Goal: Book appointment/travel/reservation

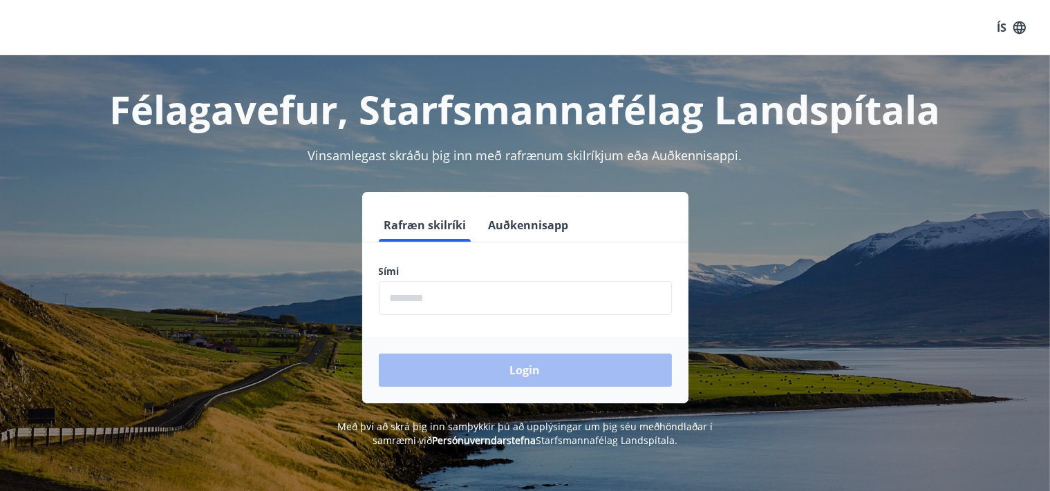
click at [431, 274] on label "Sími" at bounding box center [525, 272] width 293 height 14
click at [430, 303] on input "phone" at bounding box center [525, 298] width 293 height 34
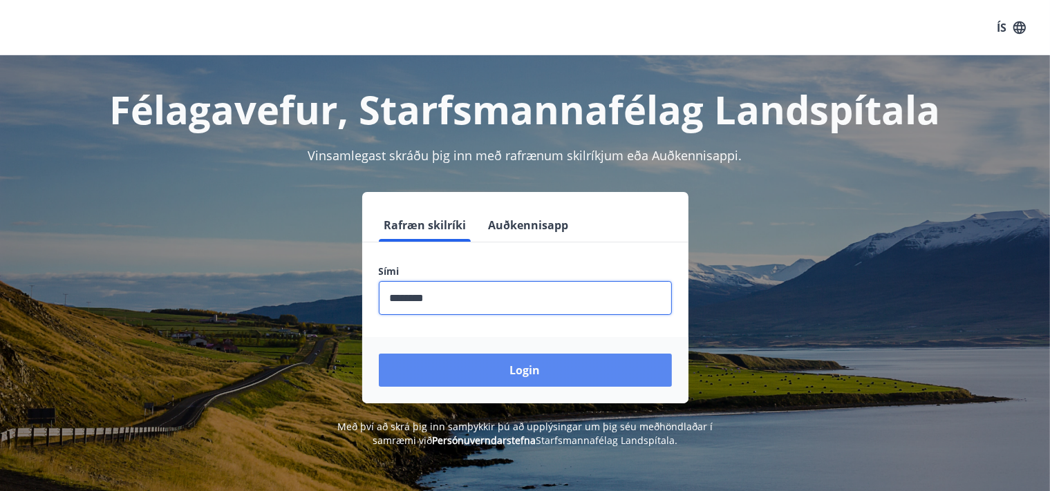
type input "********"
click at [452, 375] on button "Login" at bounding box center [525, 370] width 293 height 33
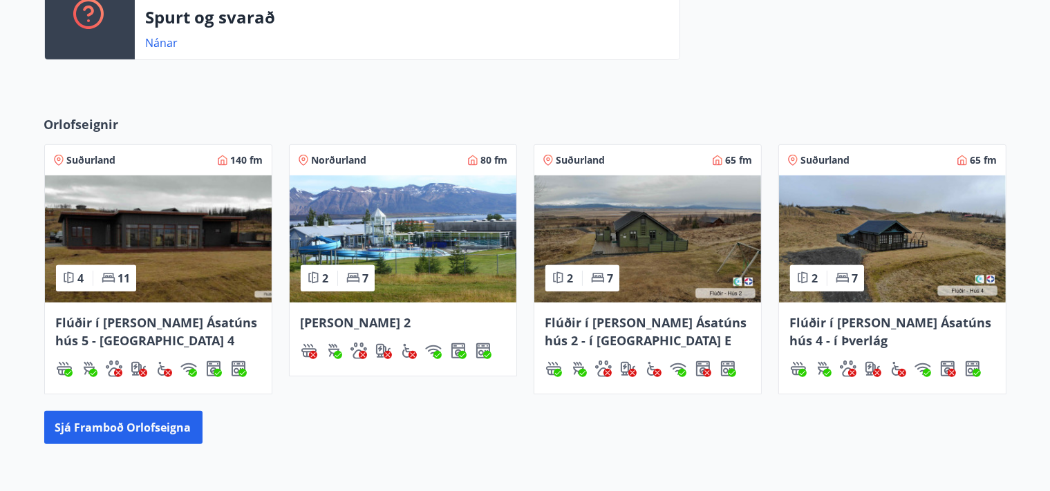
scroll to position [519, 0]
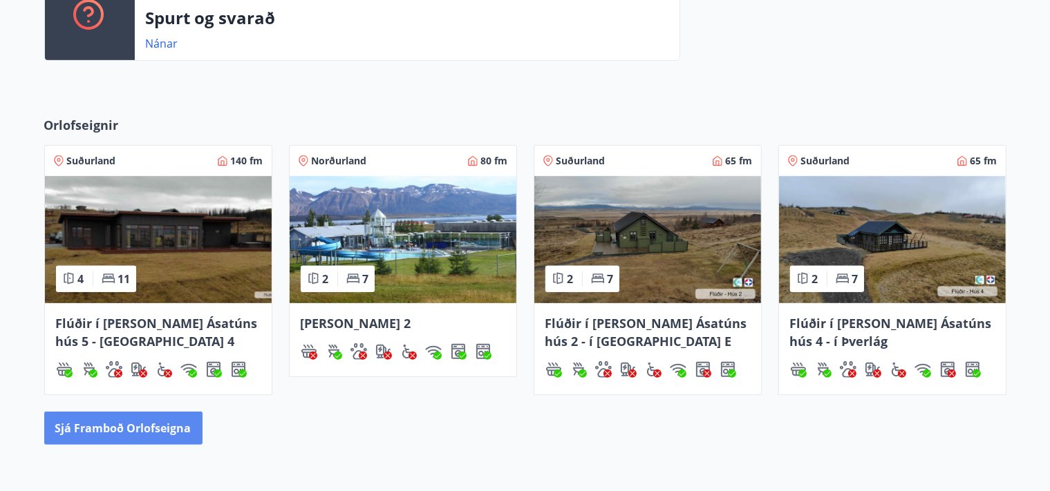
click at [150, 424] on button "Sjá framboð orlofseigna" at bounding box center [123, 428] width 158 height 33
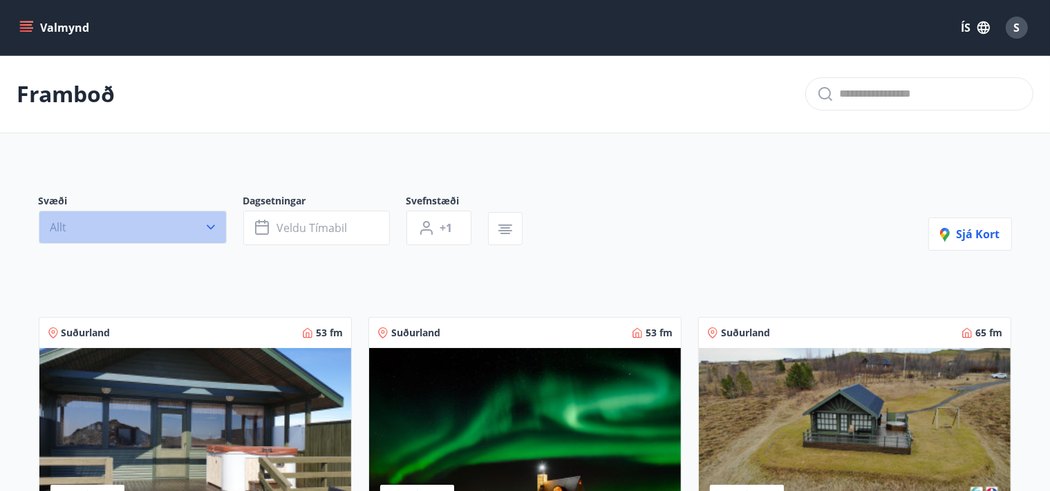
click at [212, 234] on button "Allt" at bounding box center [133, 227] width 188 height 33
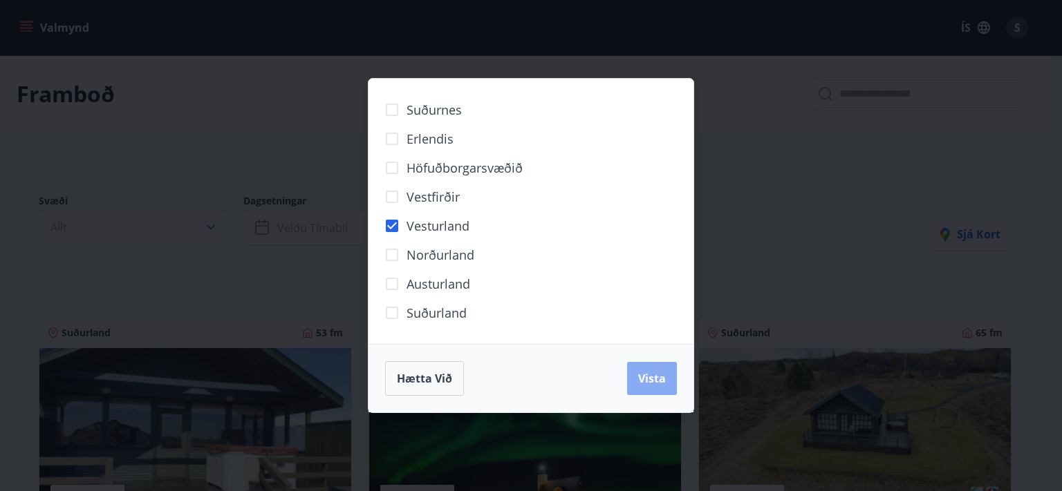
click at [646, 377] on span "Vista" at bounding box center [652, 378] width 28 height 15
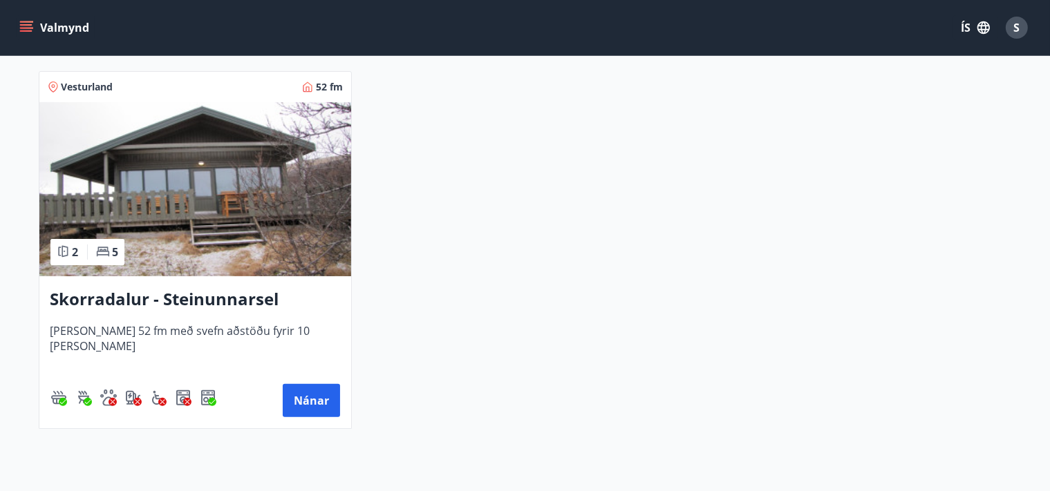
scroll to position [292, 0]
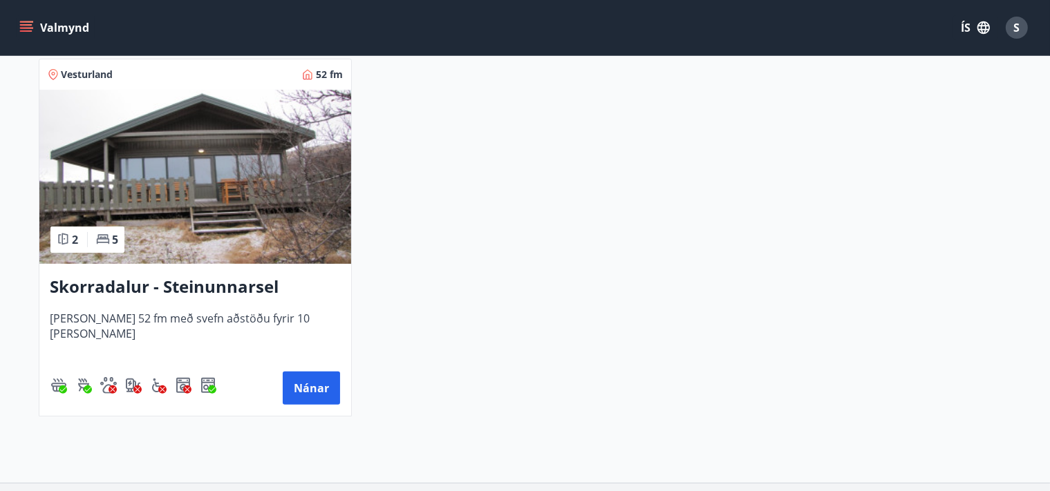
click at [106, 288] on h3 "Skorradalur - Steinunnarsel" at bounding box center [195, 287] width 290 height 25
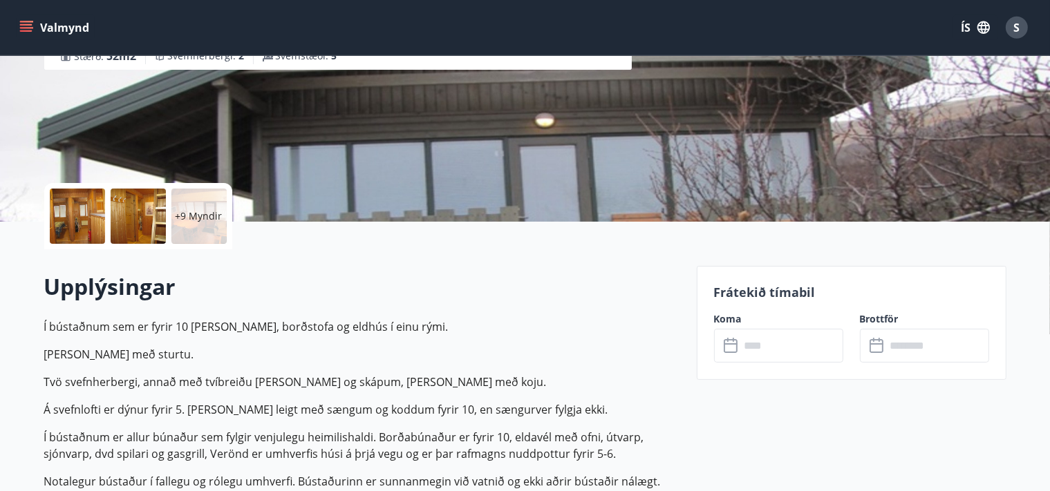
scroll to position [218, 0]
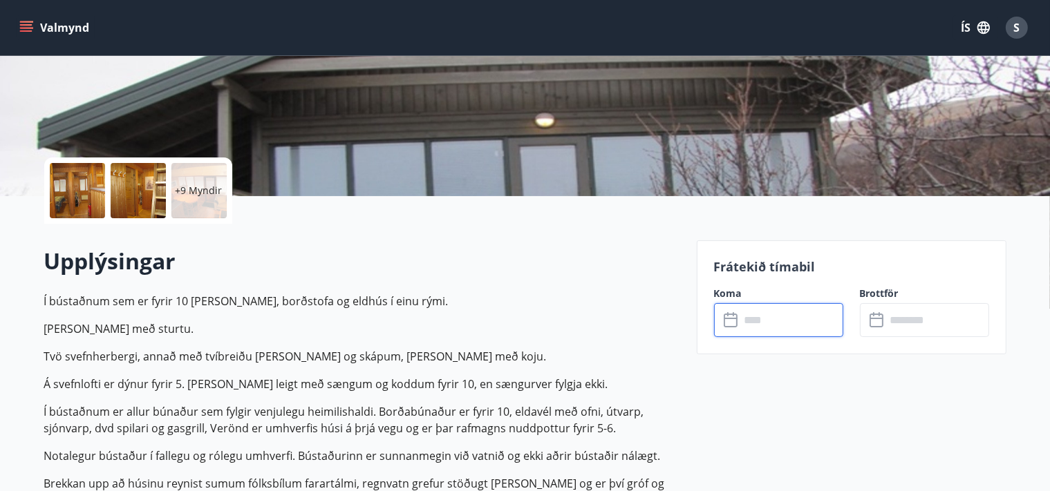
click at [740, 322] on input "text" at bounding box center [791, 320] width 103 height 34
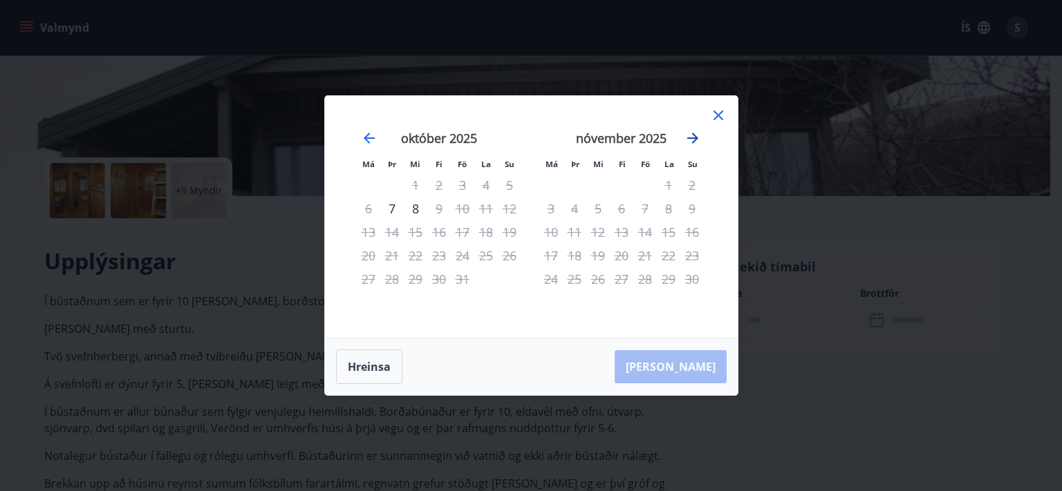
click at [691, 141] on icon "Move forward to switch to the next month." at bounding box center [692, 138] width 17 height 17
click at [711, 120] on icon at bounding box center [718, 115] width 17 height 17
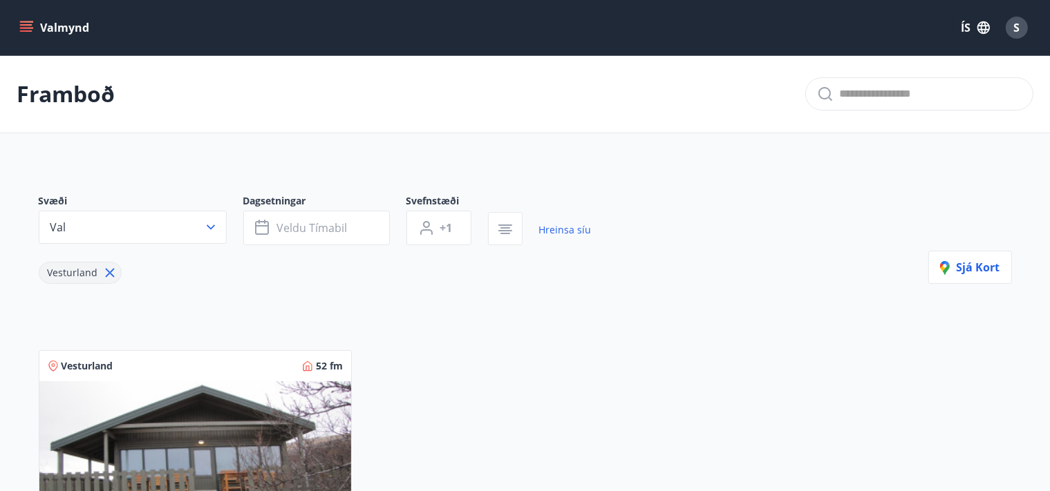
click at [118, 270] on div "Vesturland" at bounding box center [315, 264] width 553 height 39
click at [113, 269] on icon at bounding box center [109, 272] width 15 height 15
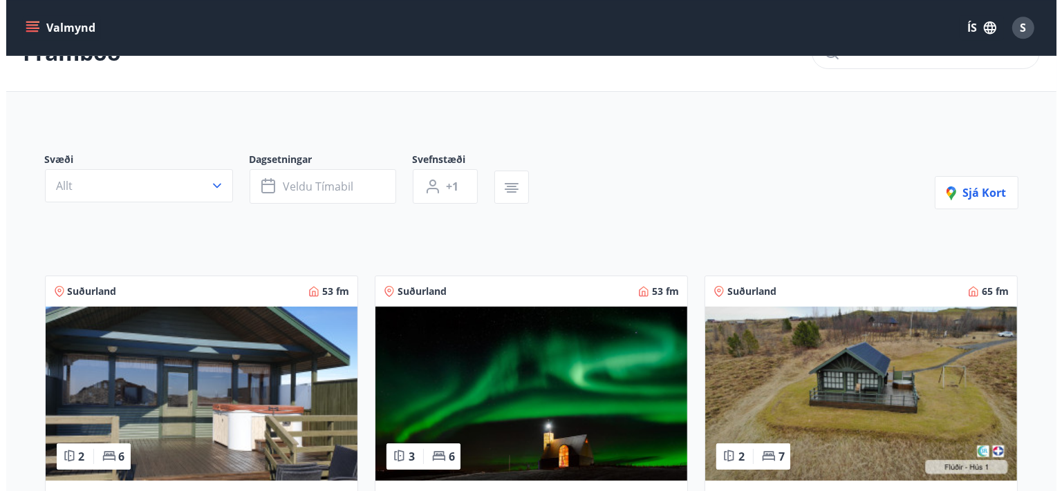
scroll to position [73, 0]
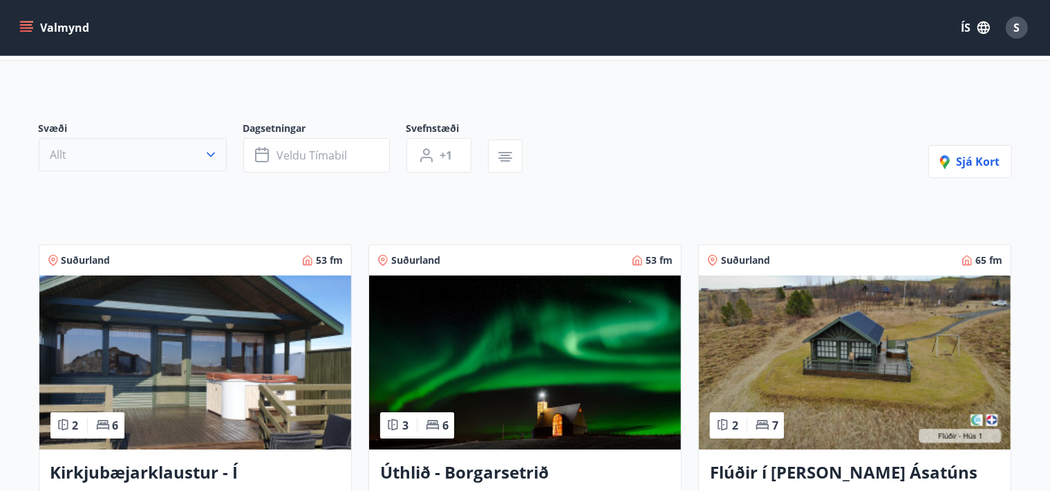
click at [214, 159] on icon "button" at bounding box center [211, 155] width 14 height 14
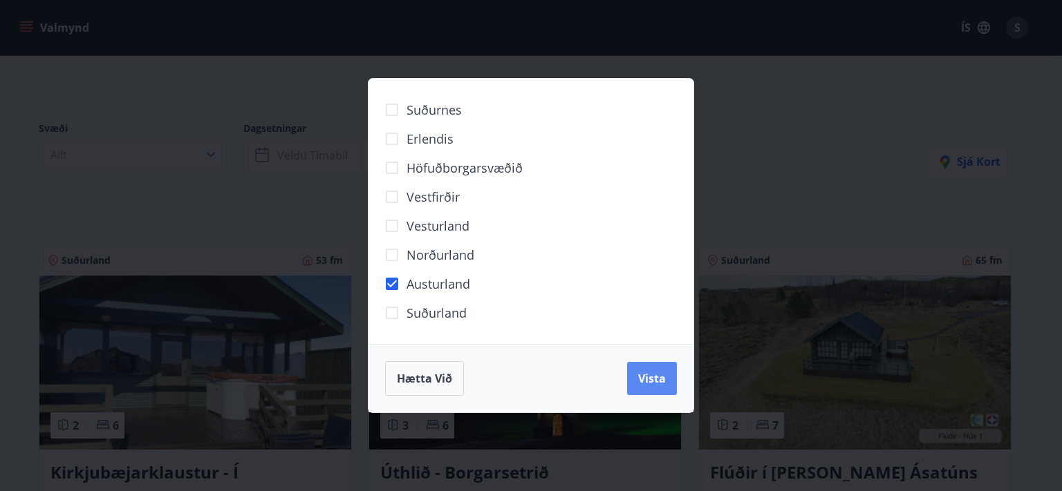
click at [648, 377] on span "Vista" at bounding box center [652, 378] width 28 height 15
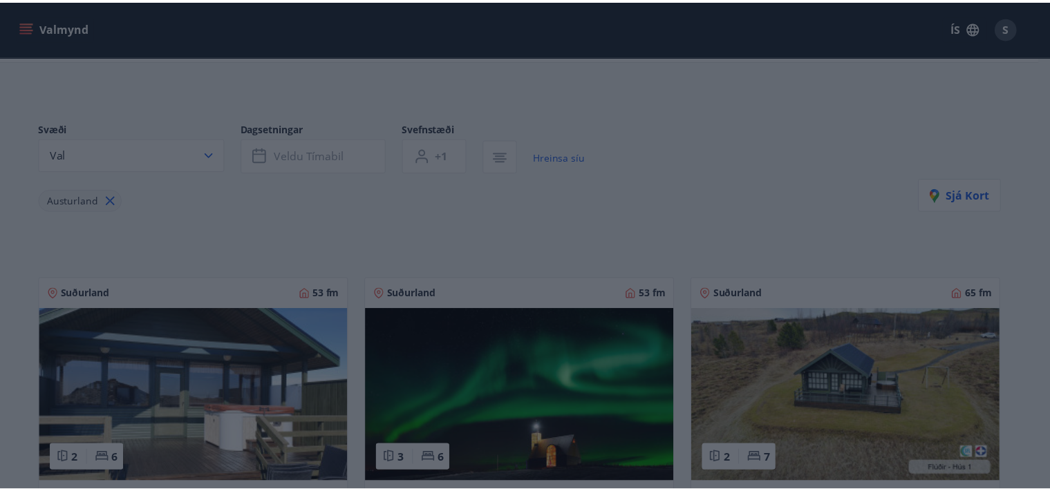
scroll to position [41, 0]
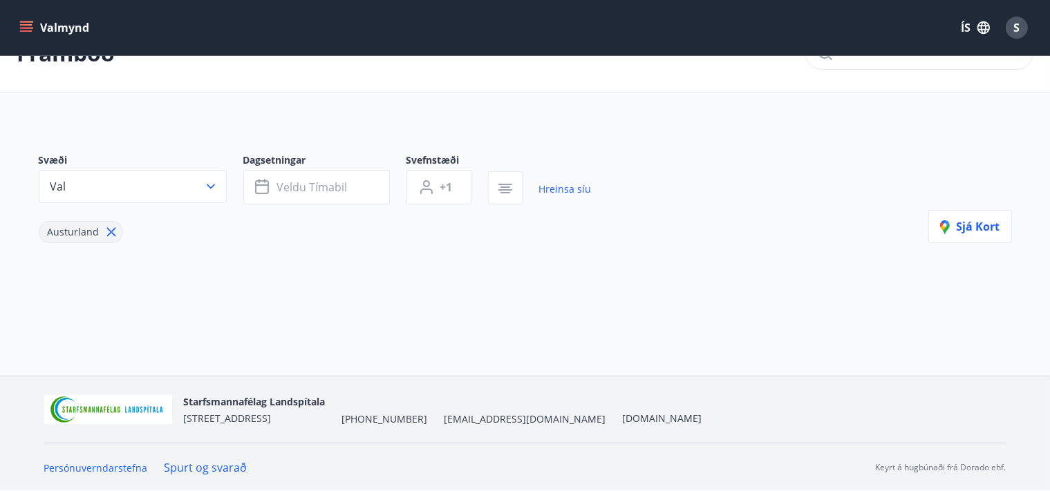
click at [104, 234] on icon at bounding box center [111, 232] width 15 height 15
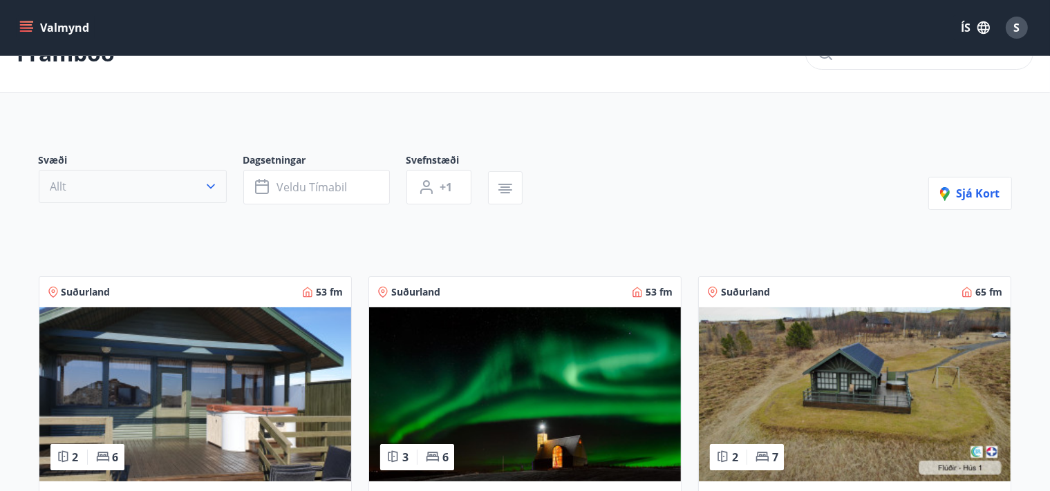
scroll to position [8, 0]
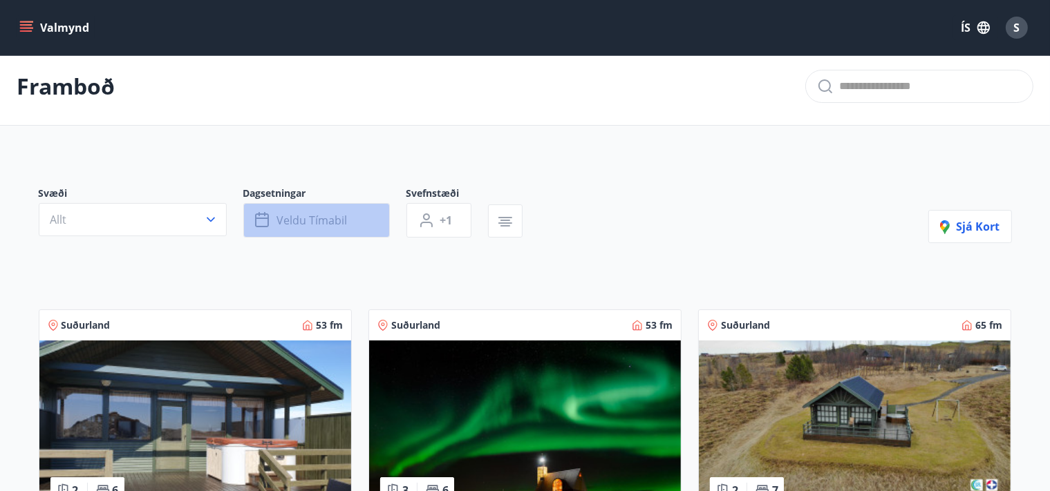
click at [281, 228] on button "Veldu tímabil" at bounding box center [316, 220] width 147 height 35
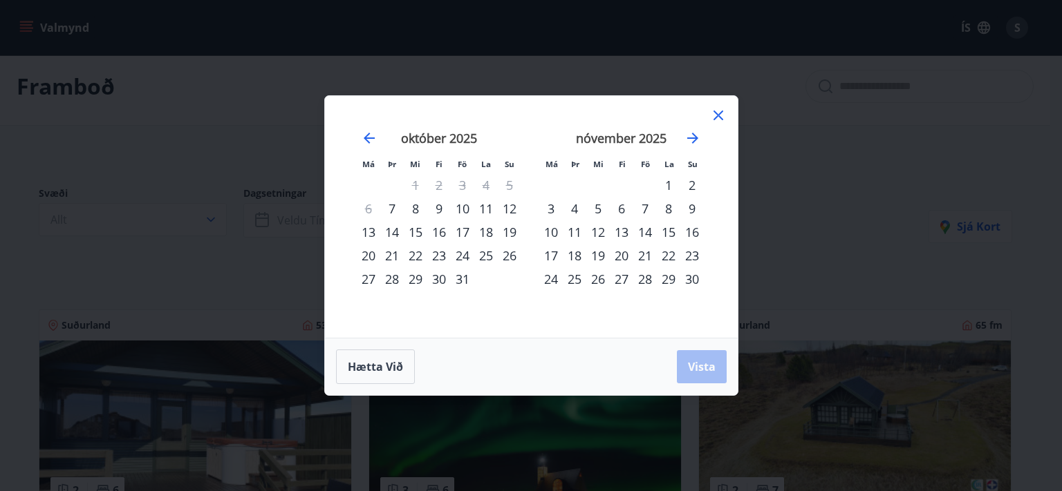
click at [368, 276] on div "27" at bounding box center [369, 279] width 24 height 24
click at [441, 282] on div "30" at bounding box center [439, 279] width 24 height 24
click at [690, 355] on button "Vista" at bounding box center [702, 366] width 50 height 33
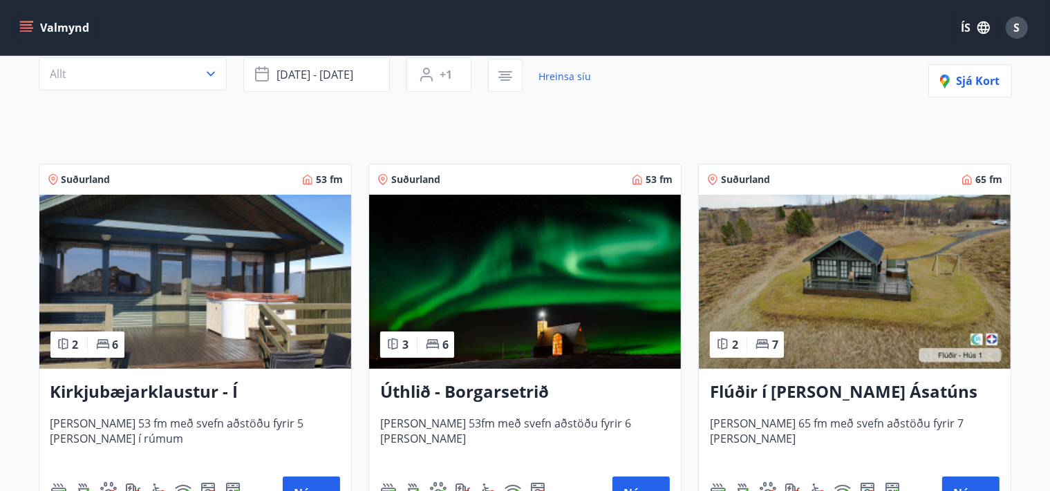
scroll to position [299, 0]
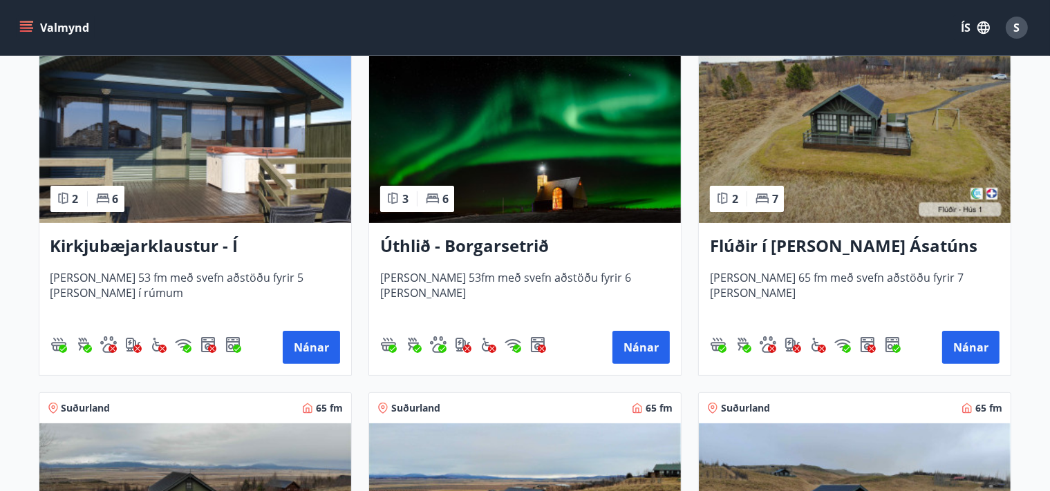
click at [490, 257] on h3 "Úthlið - Borgarsetrið" at bounding box center [525, 246] width 290 height 25
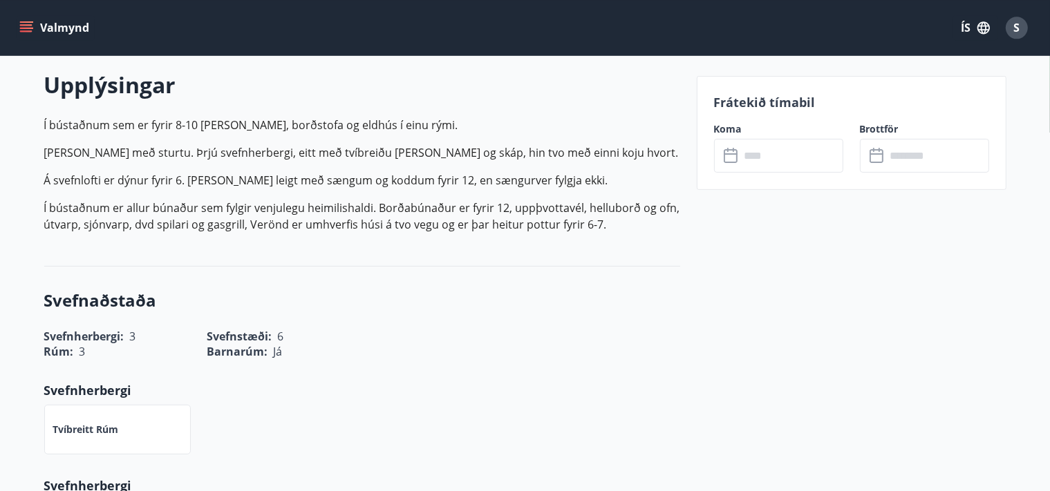
scroll to position [365, 0]
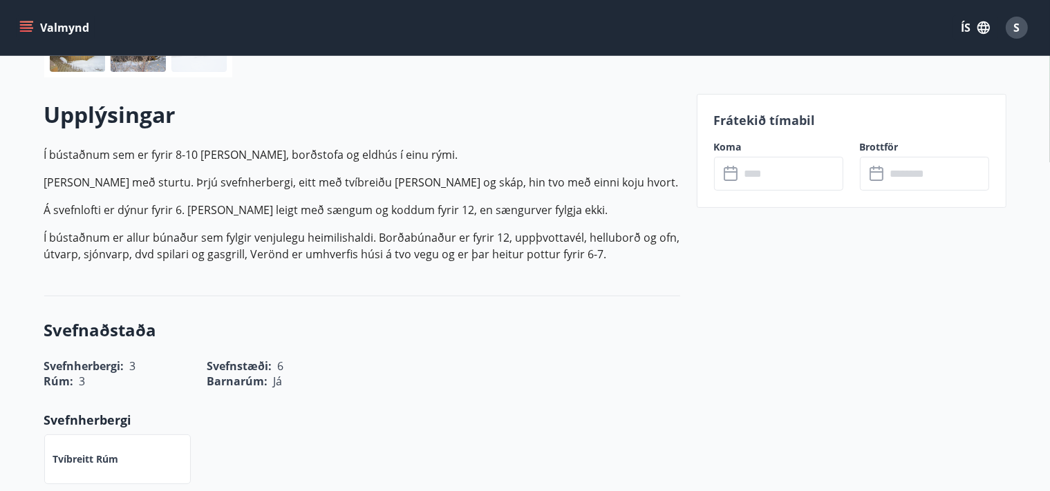
click at [760, 178] on input "text" at bounding box center [791, 174] width 103 height 34
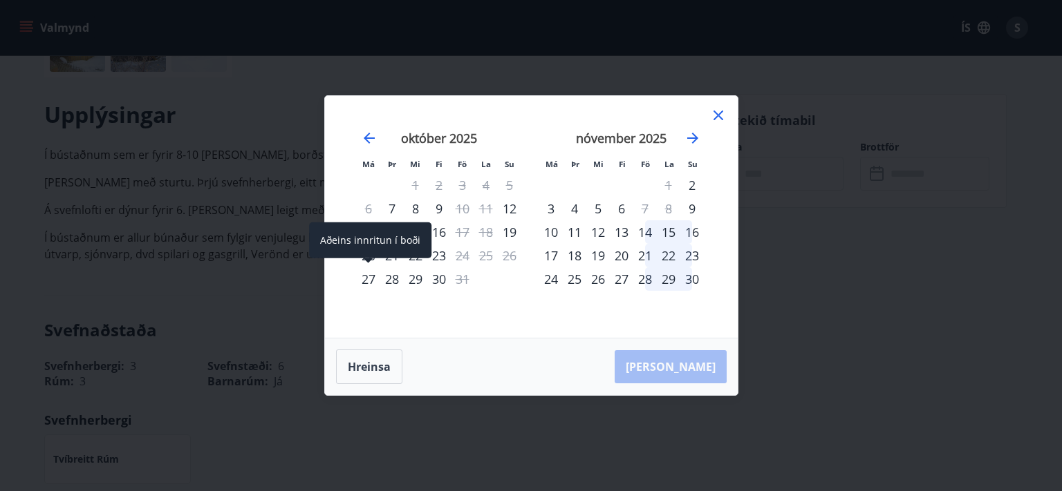
click at [369, 279] on div "27" at bounding box center [369, 279] width 24 height 24
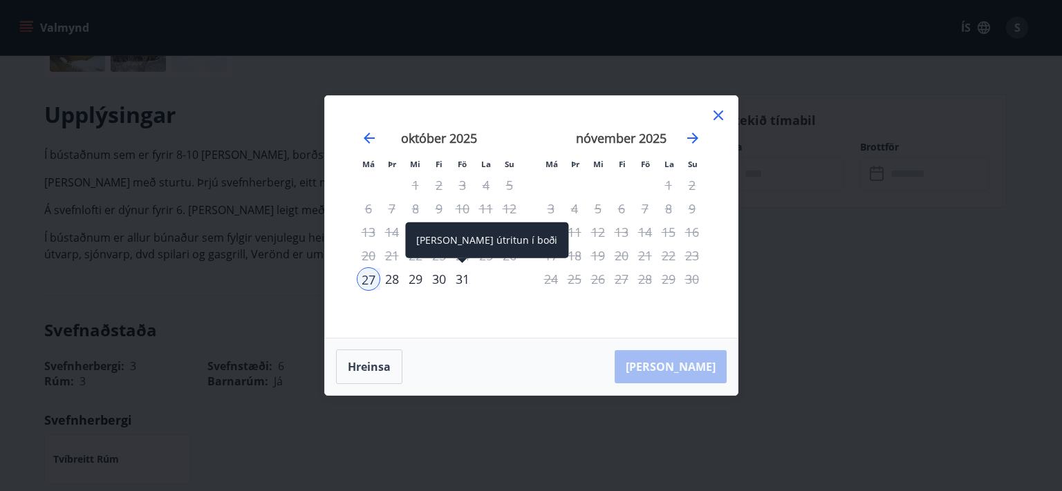
click at [457, 281] on div "31" at bounding box center [463, 279] width 24 height 24
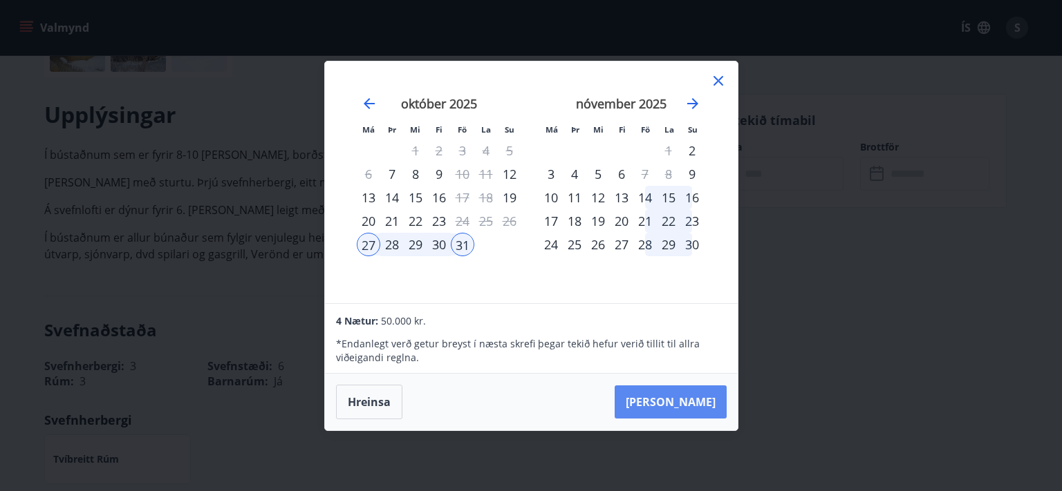
click at [695, 395] on button "Taka Frá" at bounding box center [670, 402] width 112 height 33
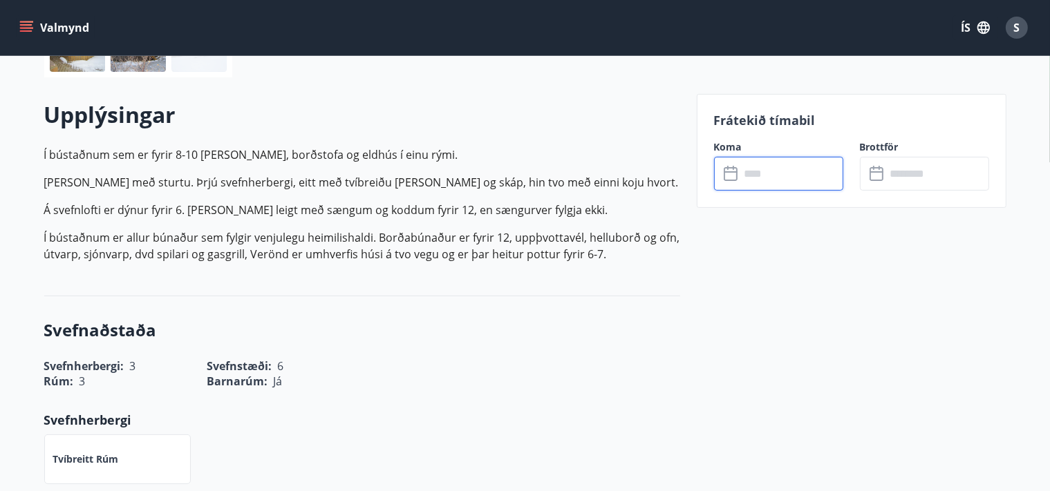
type input "******"
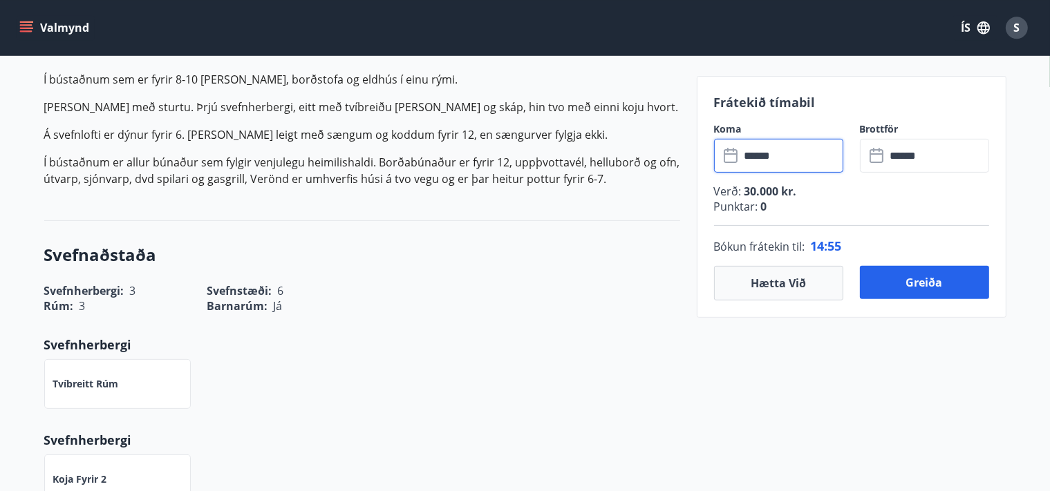
scroll to position [438, 0]
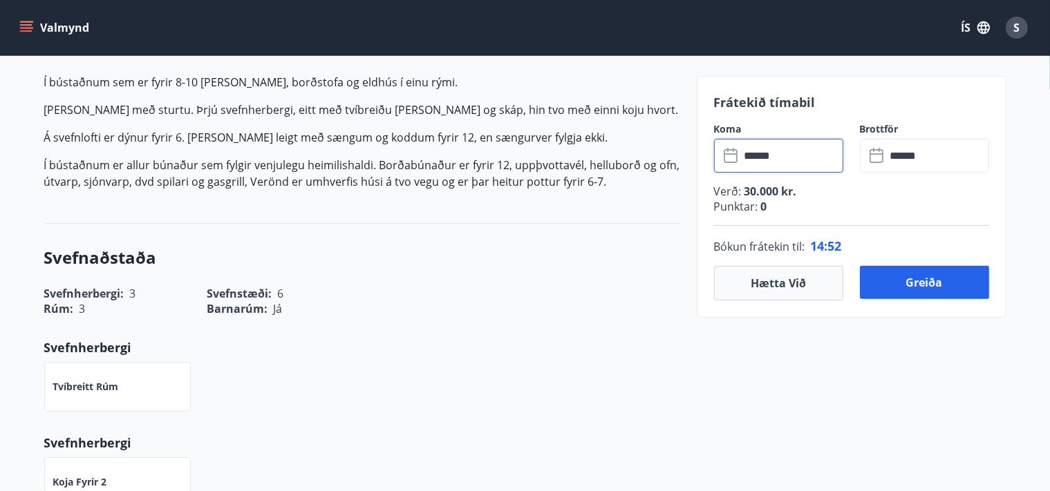
click at [903, 155] on input "******" at bounding box center [937, 156] width 103 height 34
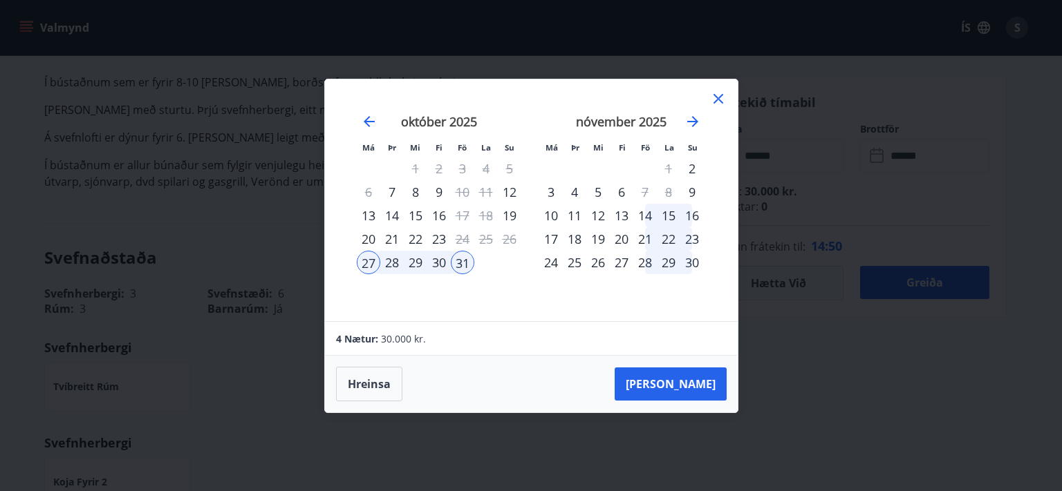
click at [439, 267] on div "30" at bounding box center [439, 263] width 24 height 24
click at [668, 383] on button "Taka Frá" at bounding box center [670, 384] width 112 height 33
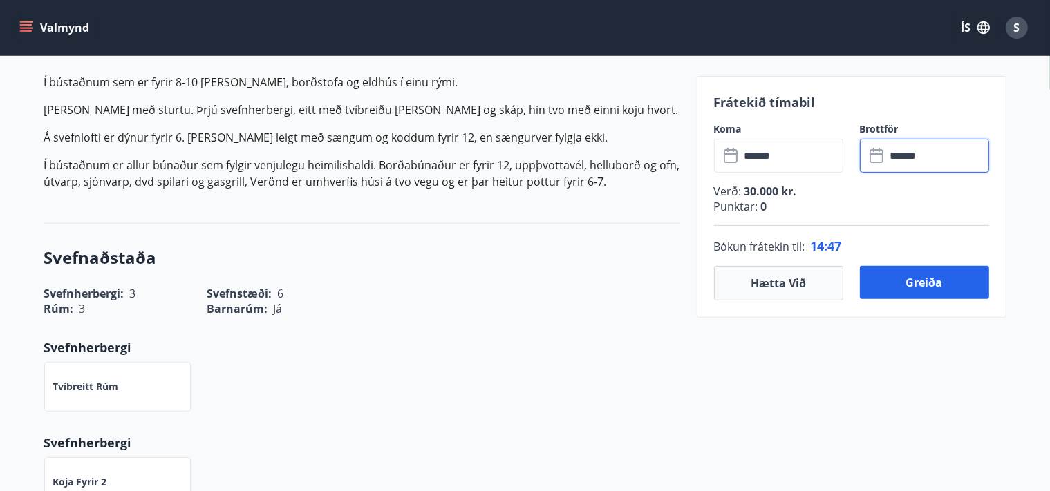
type input "******"
click at [908, 153] on input "******" at bounding box center [937, 156] width 103 height 34
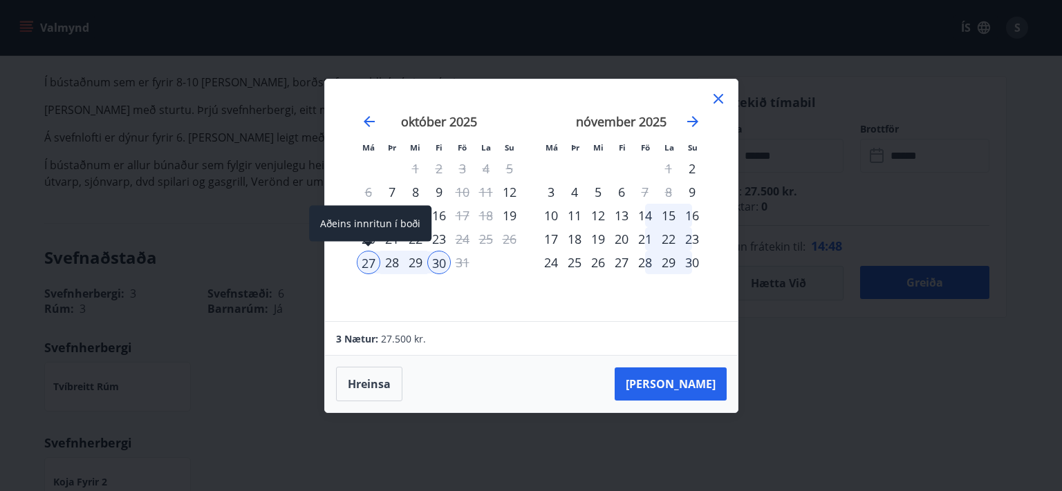
drag, startPoint x: 365, startPoint y: 267, endPoint x: 397, endPoint y: 265, distance: 31.8
click at [365, 266] on div "27" at bounding box center [369, 263] width 24 height 24
click at [380, 260] on div "28" at bounding box center [392, 263] width 24 height 24
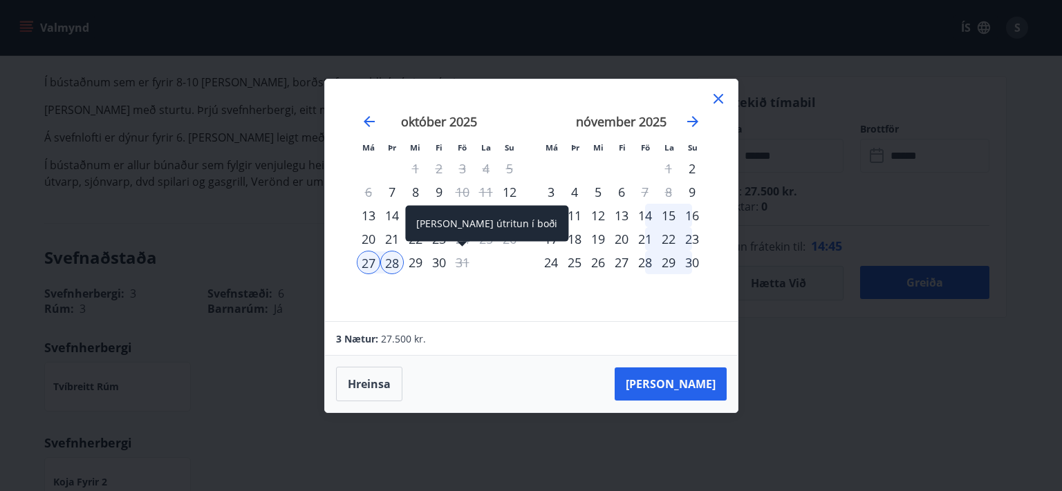
click at [469, 263] on div "31" at bounding box center [463, 263] width 24 height 24
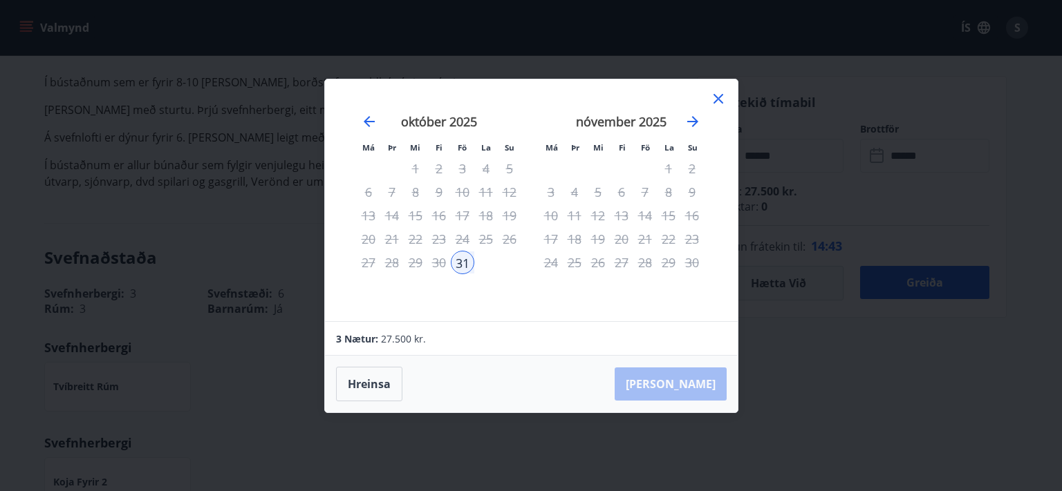
click at [366, 263] on div "27" at bounding box center [369, 263] width 24 height 24
click at [724, 99] on icon at bounding box center [718, 99] width 17 height 17
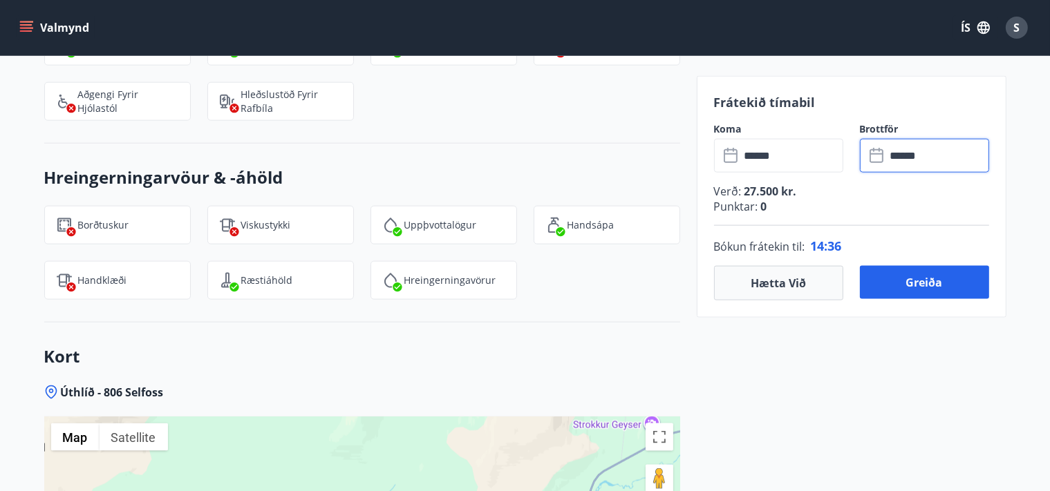
scroll to position [2043, 0]
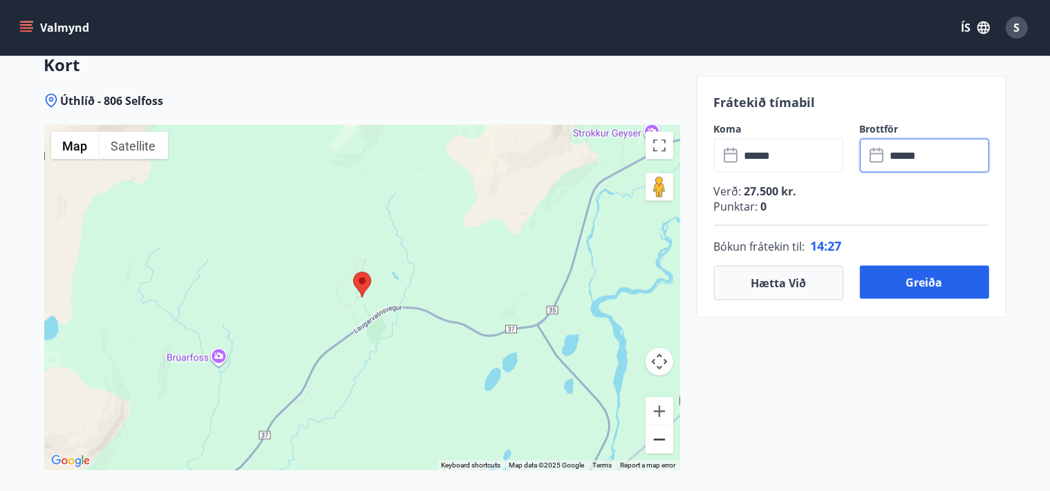
click at [659, 442] on button "Zoom out" at bounding box center [660, 440] width 28 height 28
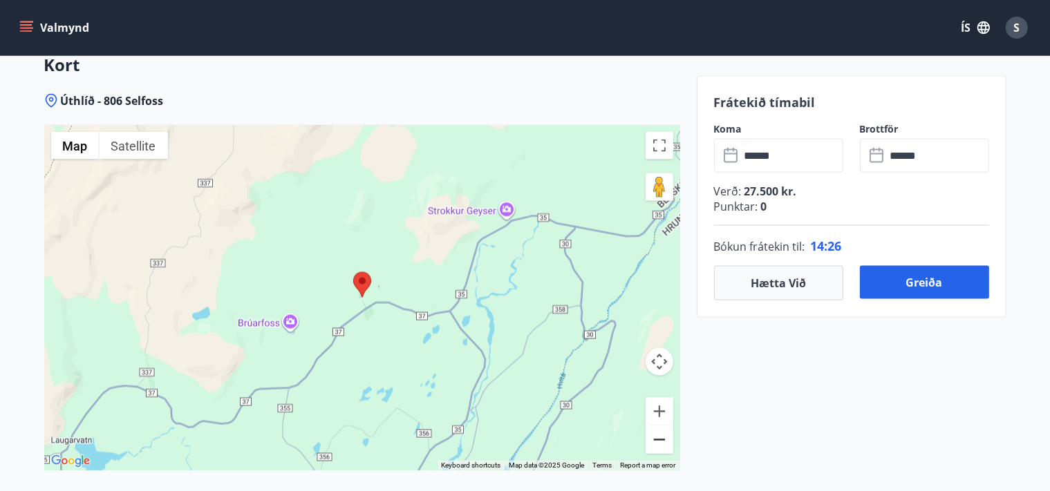
click at [659, 442] on button "Zoom out" at bounding box center [660, 440] width 28 height 28
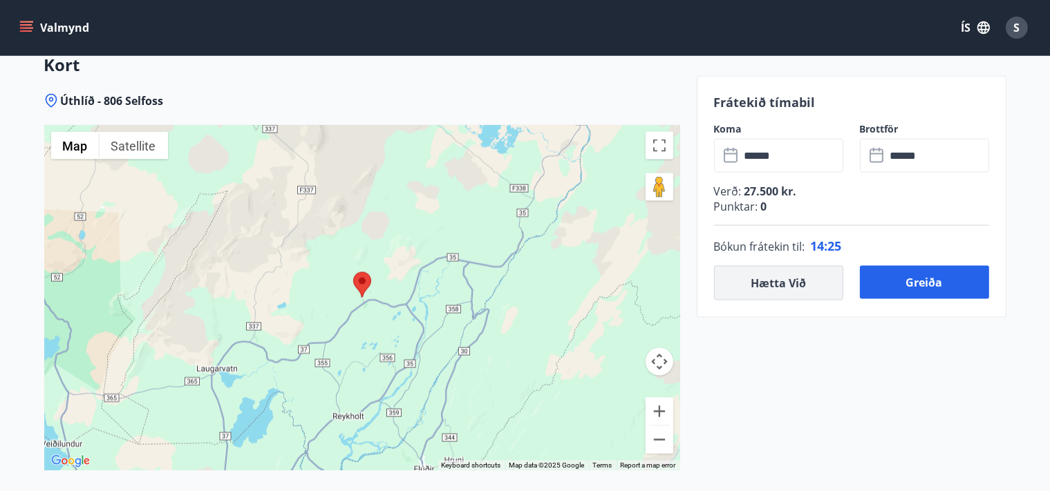
click at [773, 283] on button "Hætta við" at bounding box center [778, 283] width 129 height 35
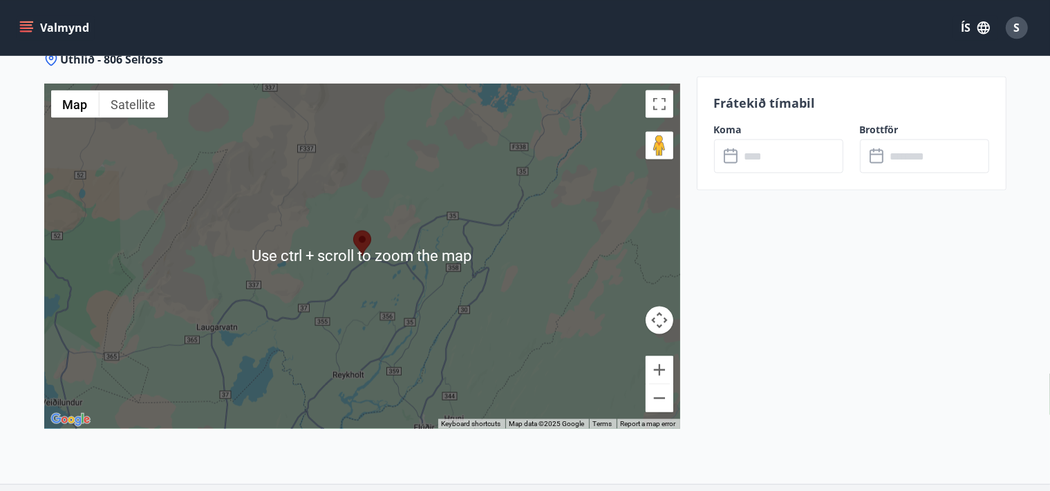
scroll to position [2116, 0]
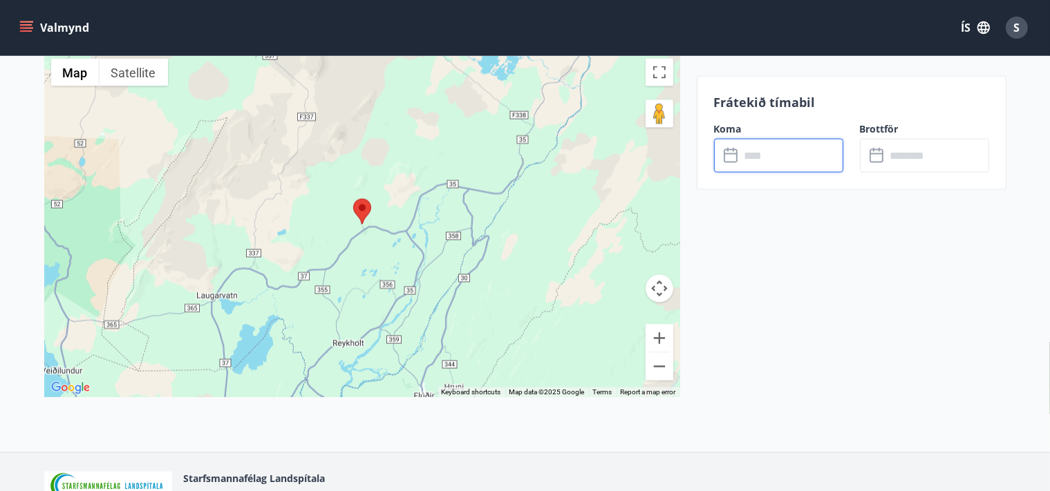
click at [774, 162] on input "text" at bounding box center [791, 156] width 103 height 34
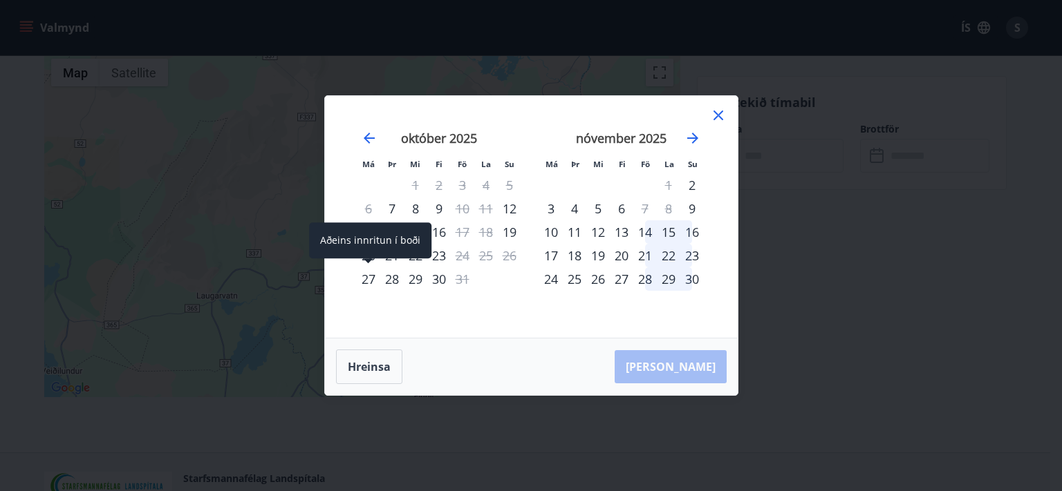
click at [369, 279] on div "27" at bounding box center [369, 279] width 24 height 24
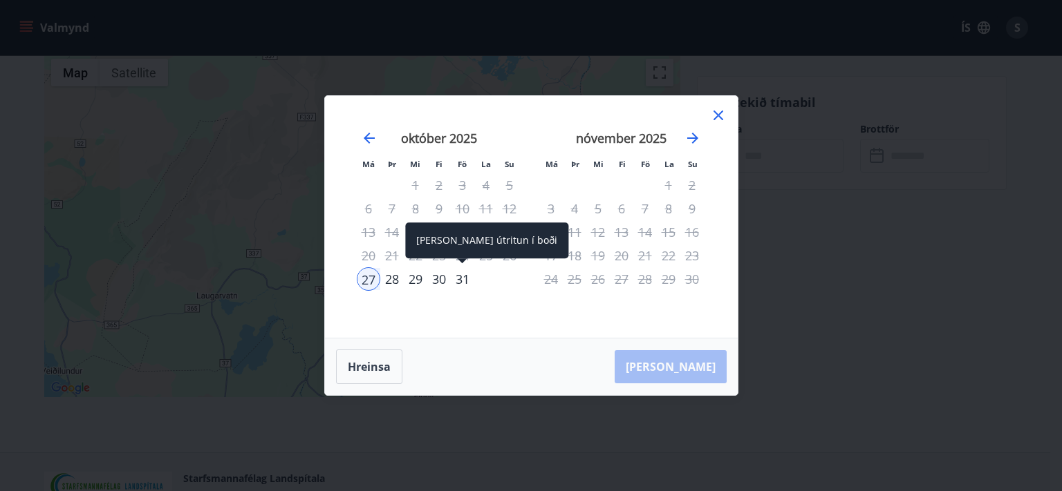
click at [462, 281] on div "31" at bounding box center [463, 279] width 24 height 24
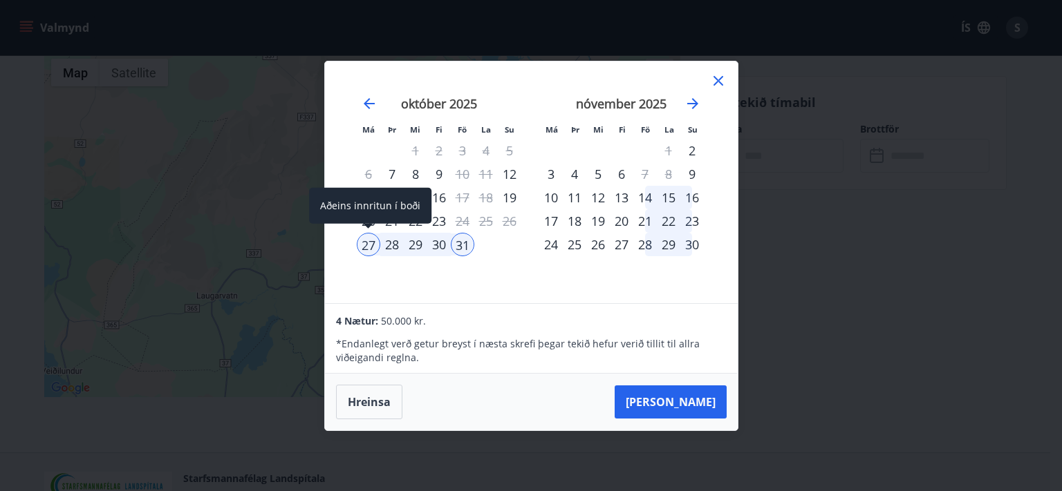
click at [371, 247] on div "27" at bounding box center [369, 245] width 24 height 24
click at [434, 247] on div "30" at bounding box center [439, 245] width 24 height 24
drag, startPoint x: 689, startPoint y: 395, endPoint x: 695, endPoint y: 329, distance: 65.9
click at [688, 394] on button "Taka Frá" at bounding box center [670, 402] width 112 height 33
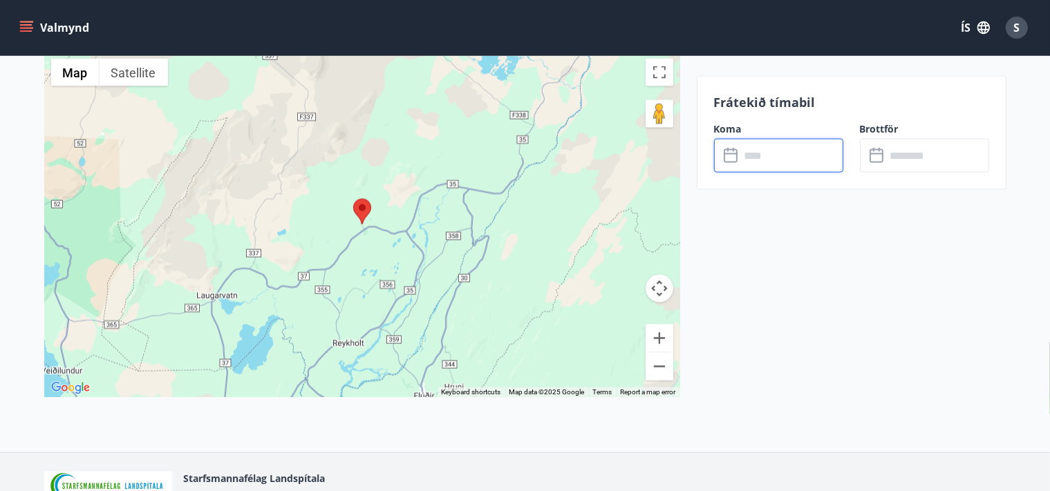
type input "******"
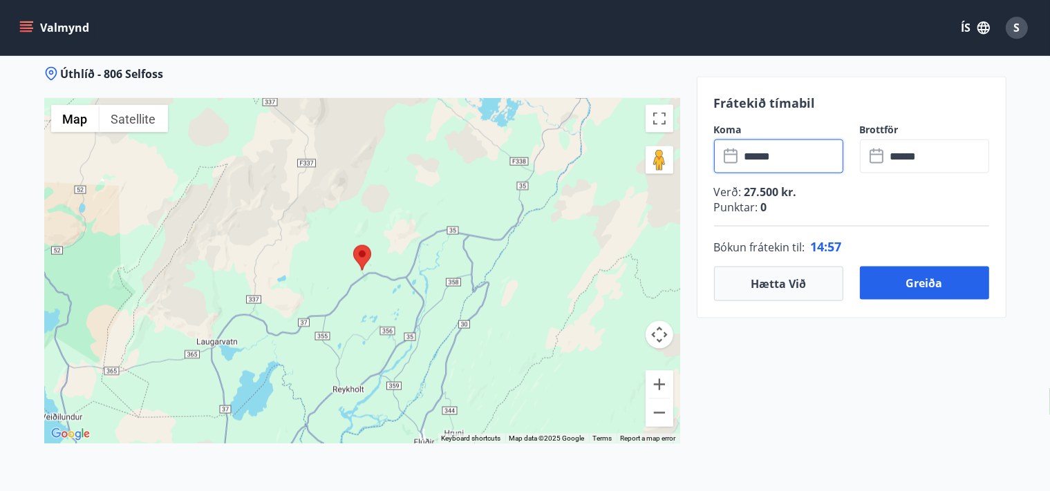
scroll to position [2043, 0]
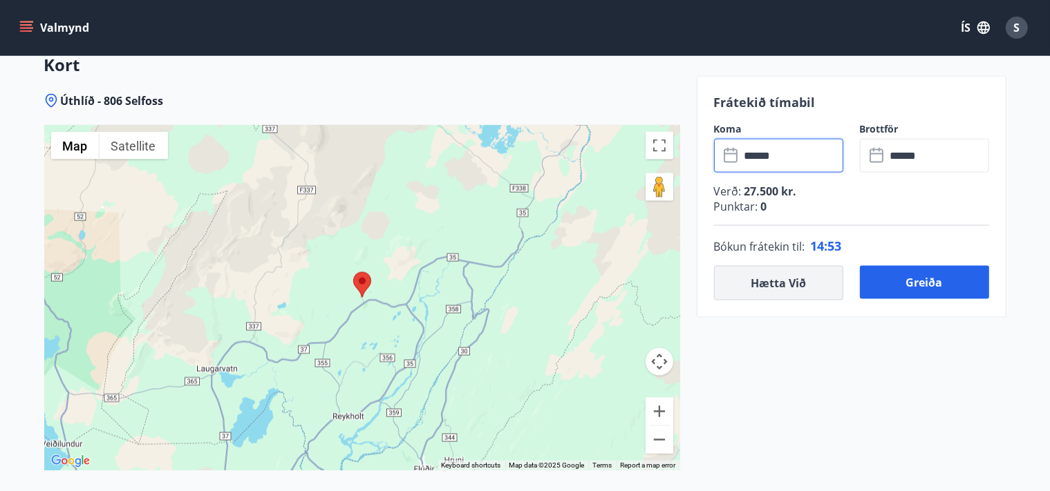
click at [820, 281] on button "Hætta við" at bounding box center [778, 283] width 129 height 35
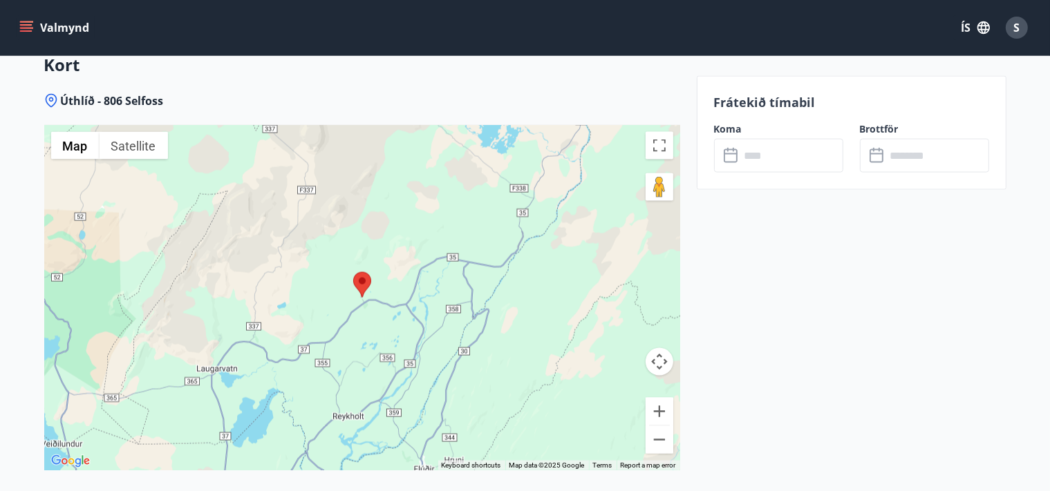
click at [772, 148] on input "text" at bounding box center [791, 156] width 103 height 34
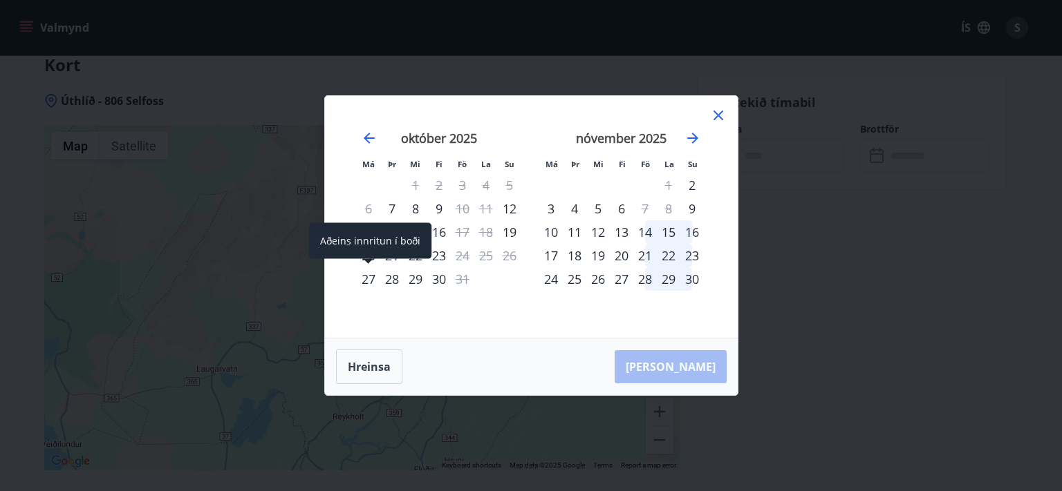
click at [368, 279] on div "27" at bounding box center [369, 279] width 24 height 24
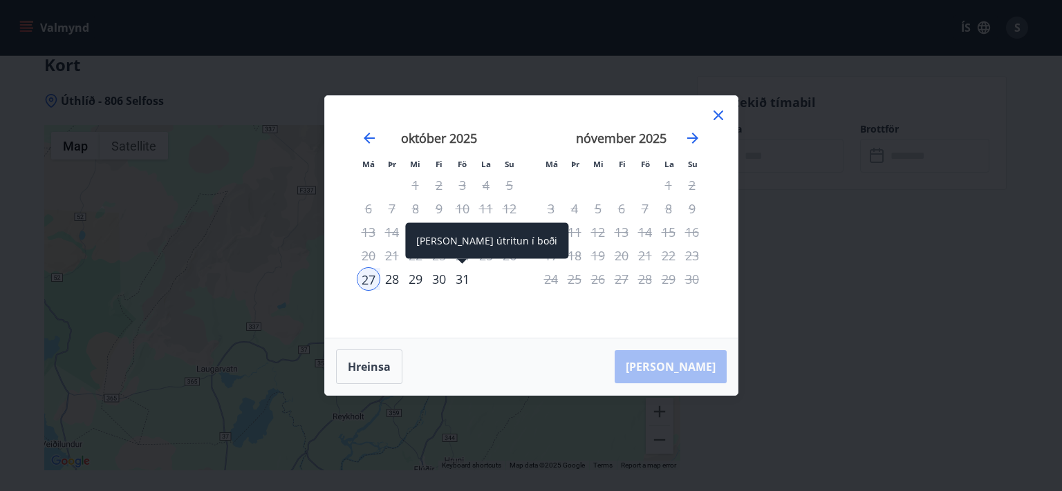
click at [460, 286] on div "31" at bounding box center [463, 279] width 24 height 24
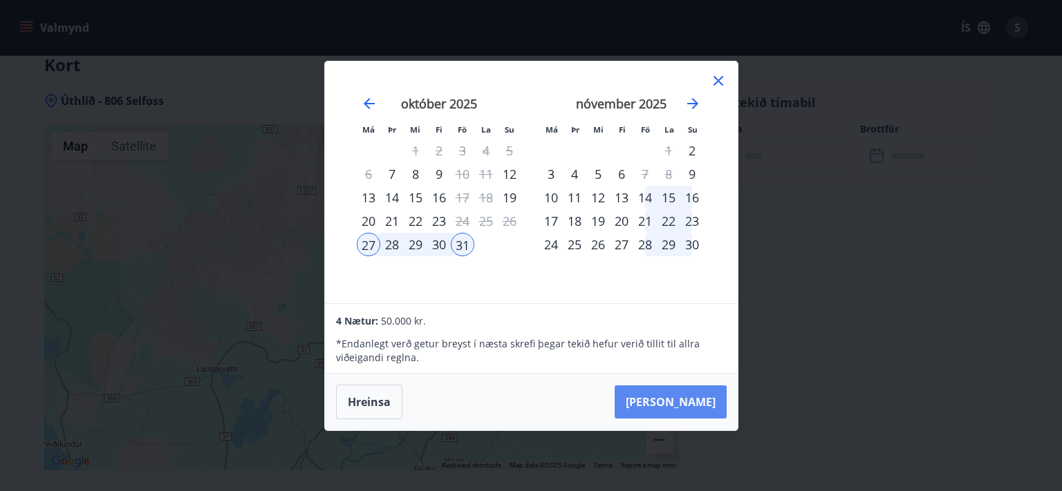
click at [694, 402] on button "Taka Frá" at bounding box center [670, 402] width 112 height 33
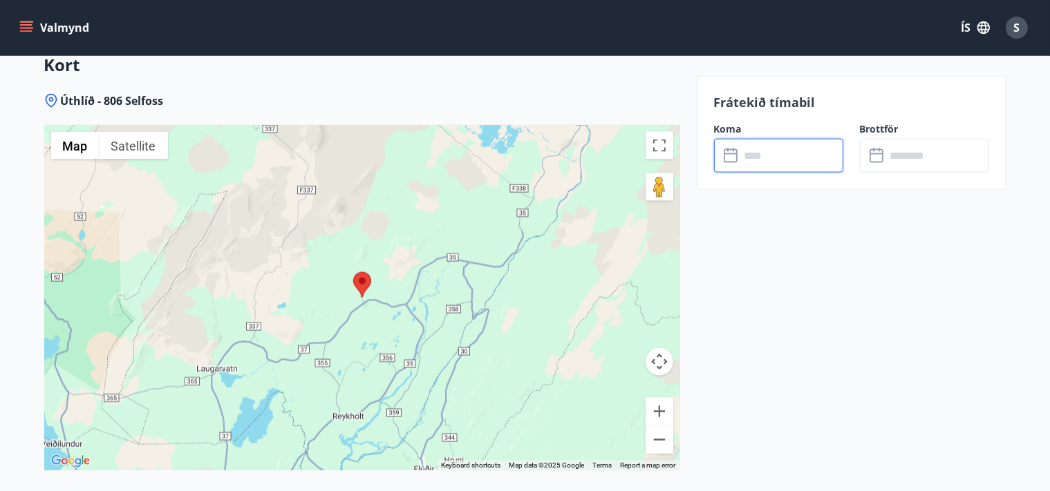
type input "******"
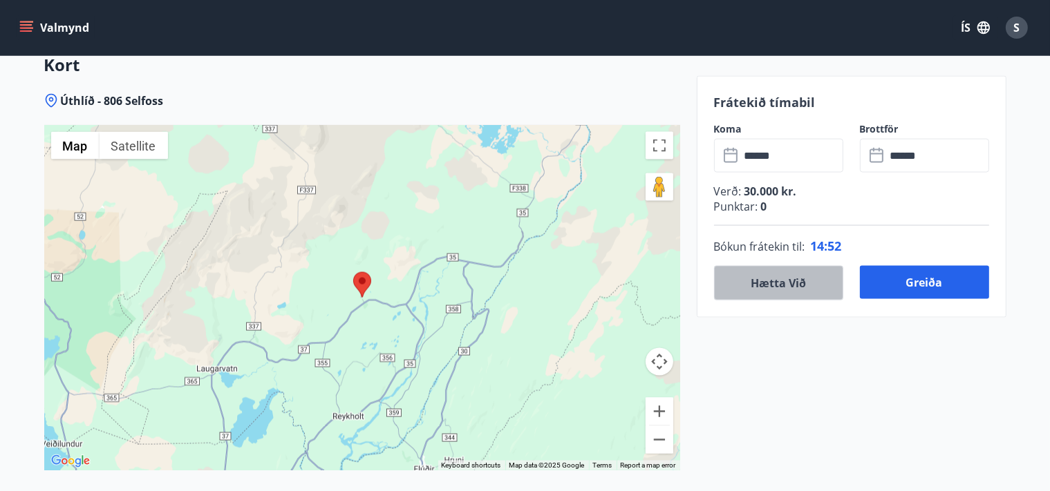
click at [809, 283] on button "Hætta við" at bounding box center [778, 283] width 129 height 35
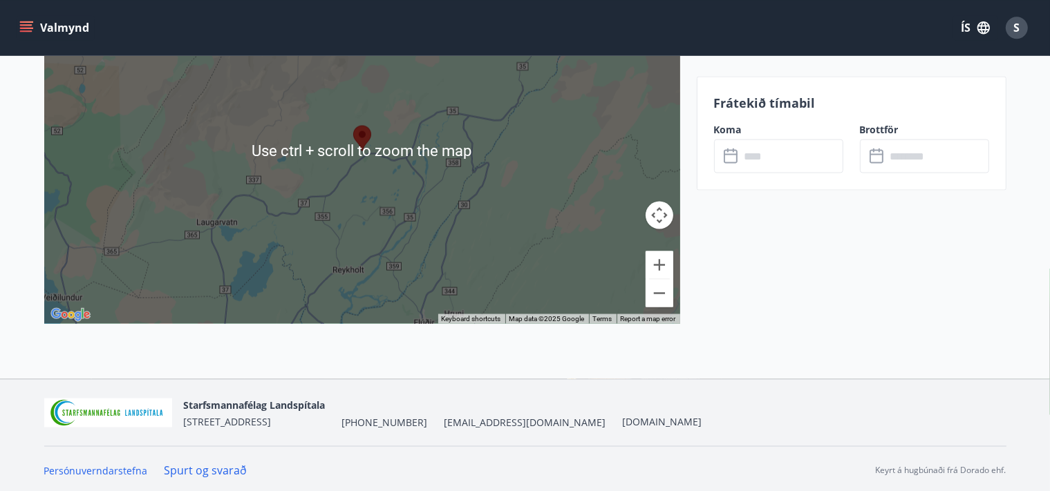
scroll to position [2193, 0]
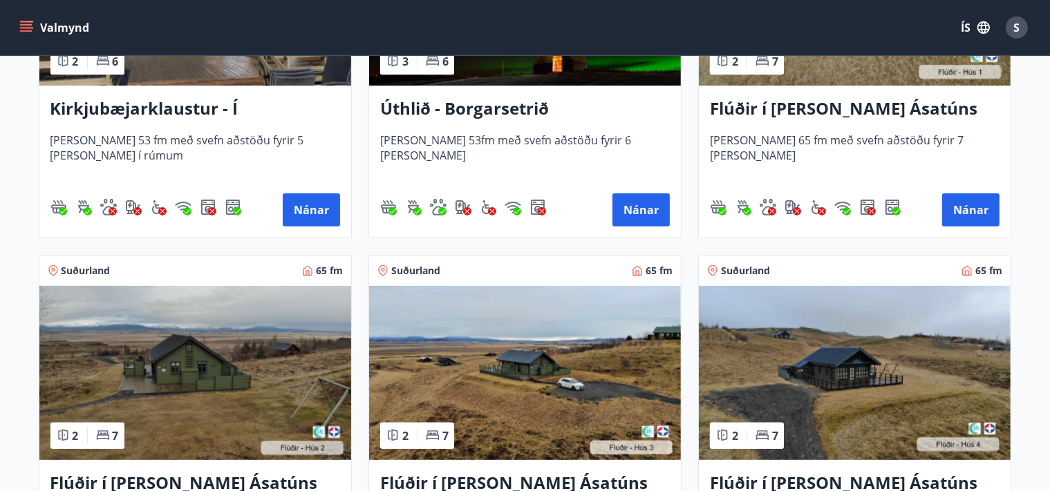
scroll to position [292, 0]
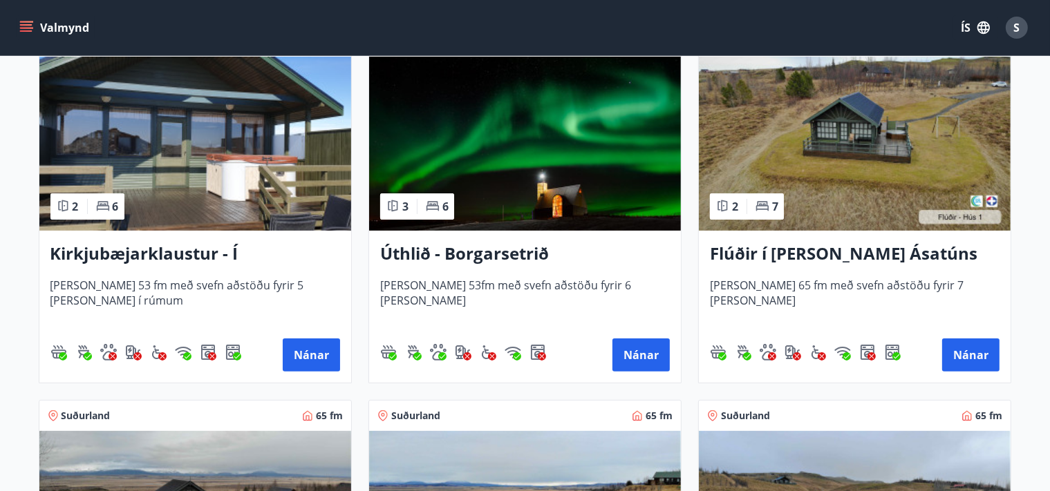
click at [873, 243] on h3 "Flúðir í landi Ásatúns hús 1 - í Skálaheiði C" at bounding box center [855, 254] width 290 height 25
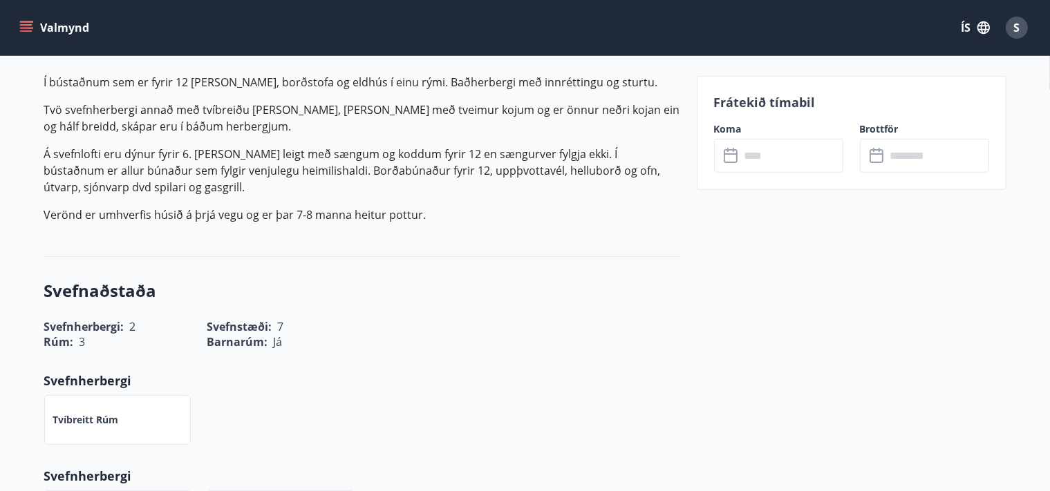
scroll to position [146, 0]
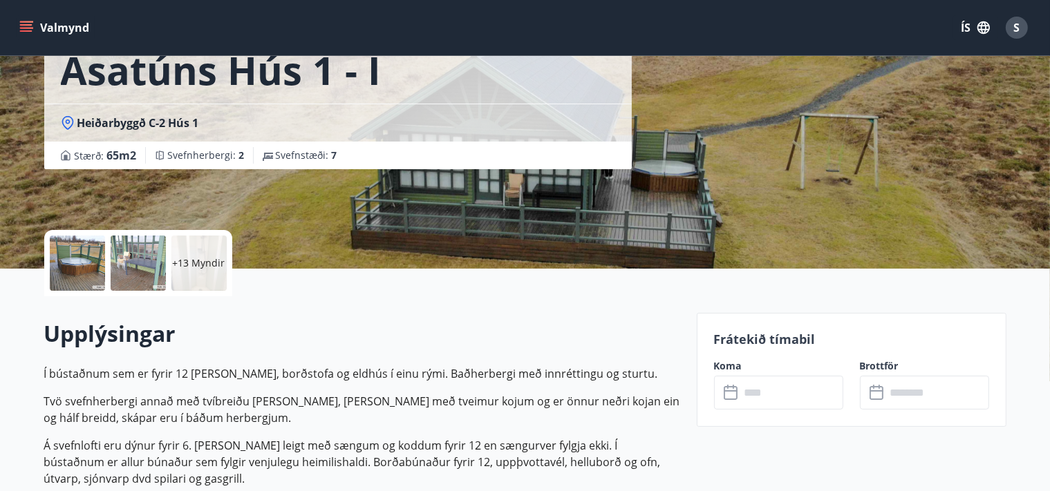
click at [715, 389] on div "​ ​" at bounding box center [778, 393] width 129 height 34
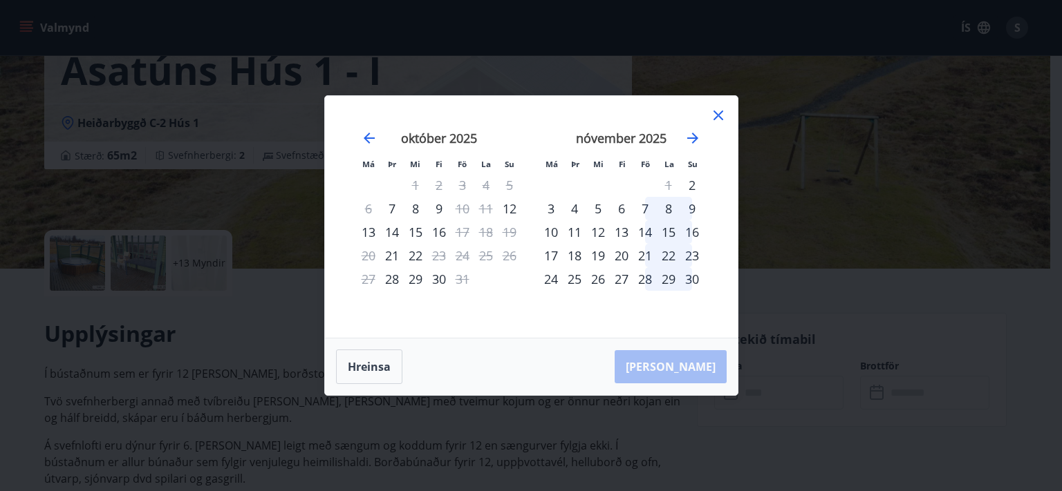
click at [718, 115] on icon at bounding box center [718, 116] width 10 height 10
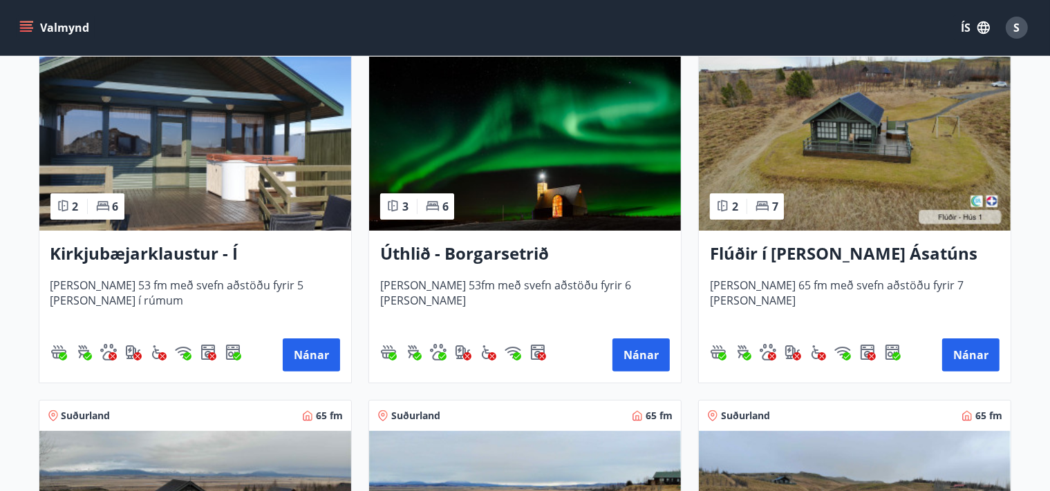
scroll to position [583, 0]
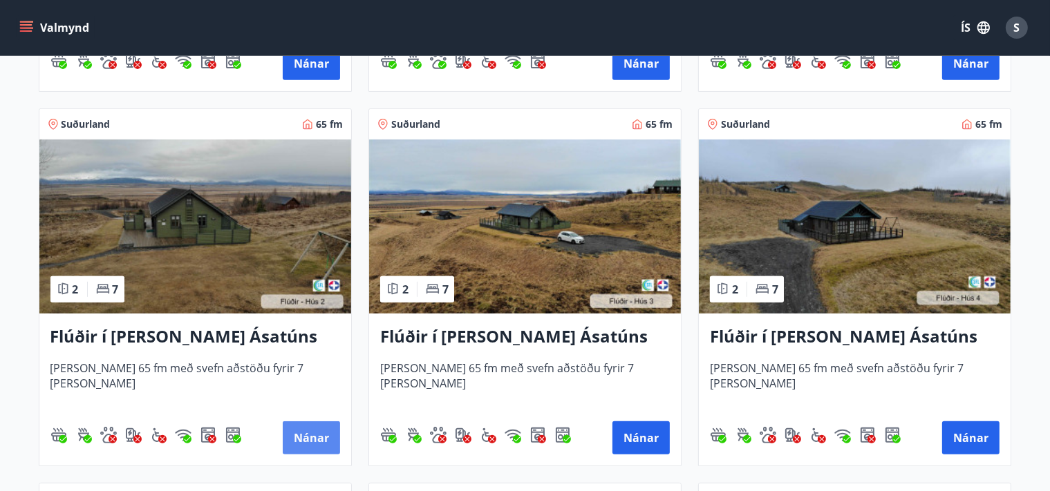
click at [297, 438] on button "Nánar" at bounding box center [311, 438] width 57 height 33
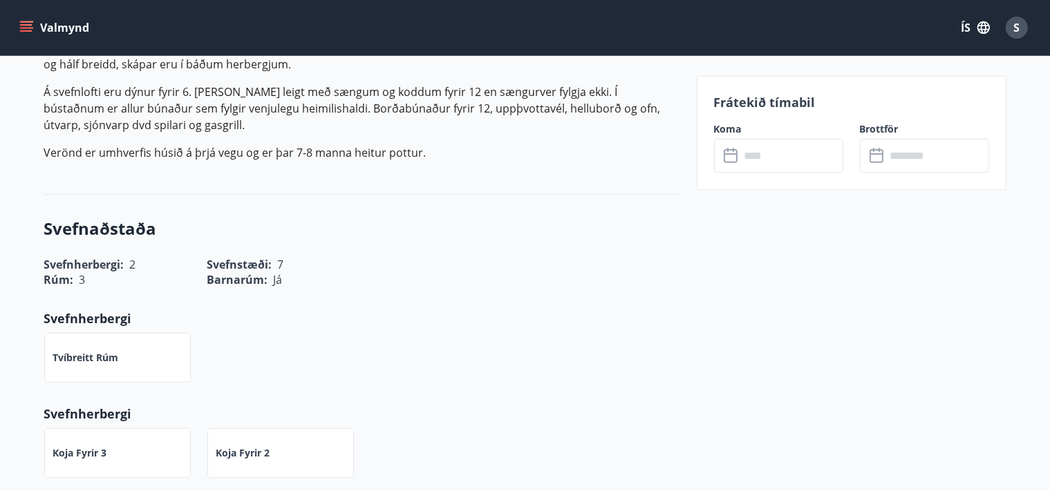
scroll to position [292, 0]
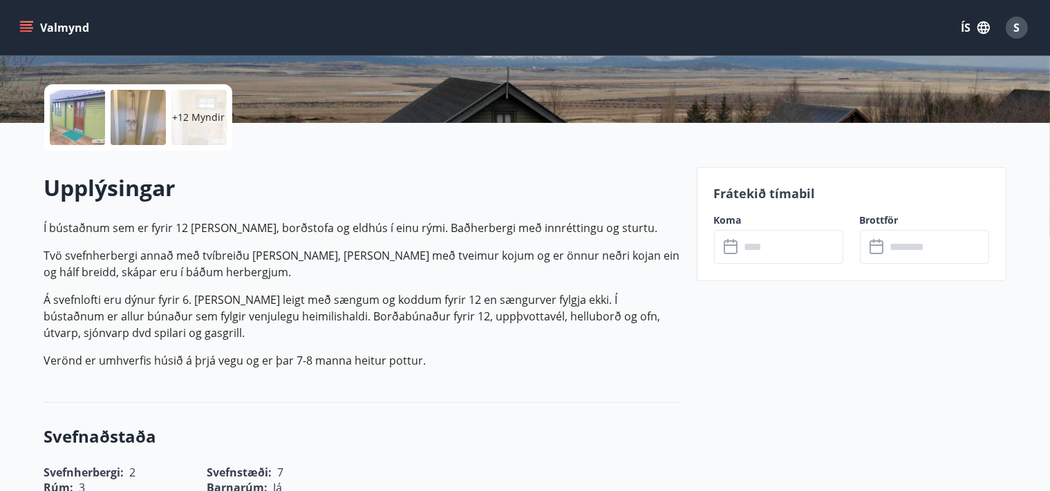
click at [747, 233] on input "text" at bounding box center [791, 247] width 103 height 34
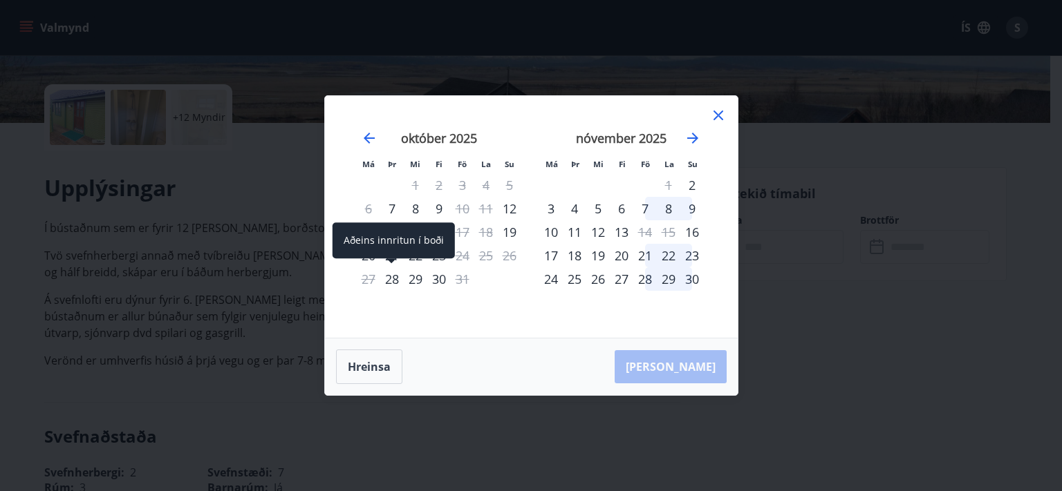
click at [391, 287] on div "28" at bounding box center [392, 279] width 24 height 24
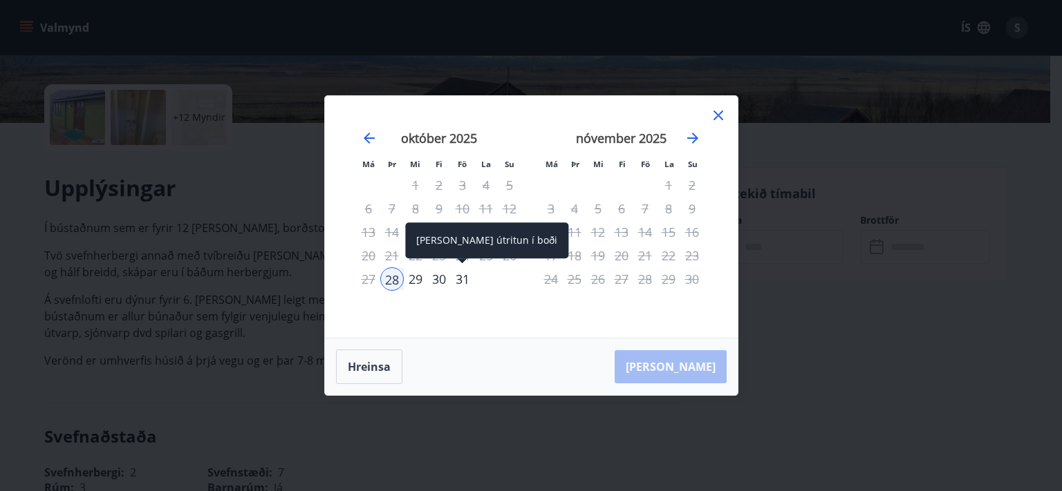
click at [464, 284] on div "31" at bounding box center [463, 279] width 24 height 24
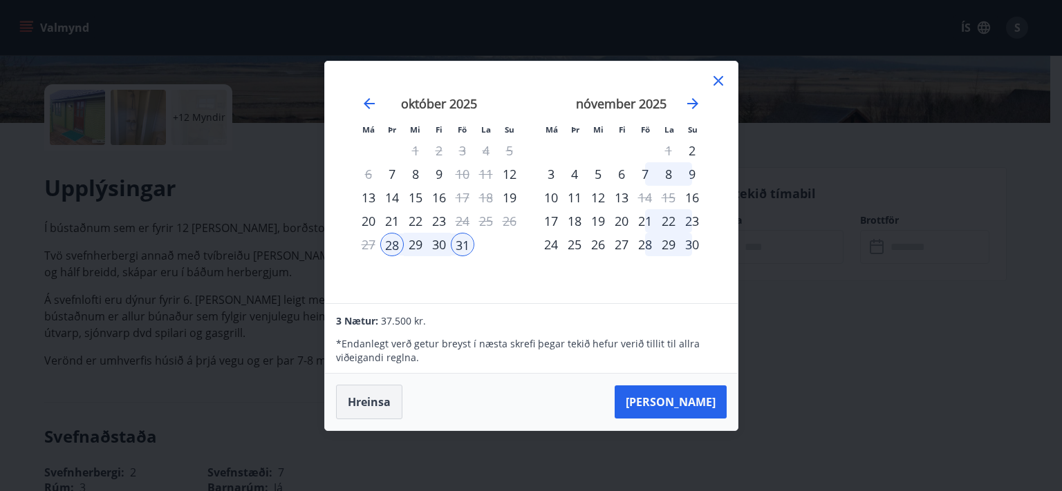
click at [386, 406] on button "Hreinsa" at bounding box center [369, 402] width 66 height 35
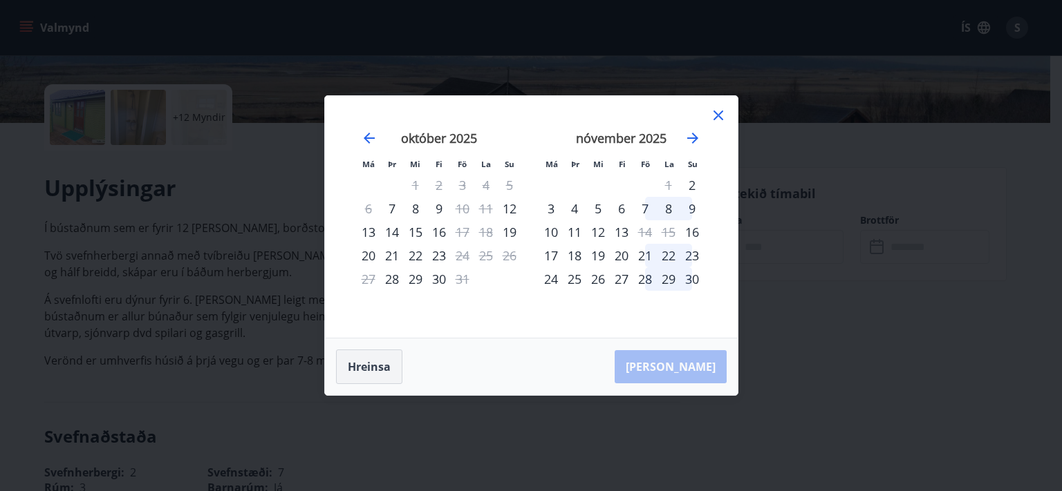
click at [385, 375] on button "Hreinsa" at bounding box center [369, 367] width 66 height 35
click at [720, 117] on icon at bounding box center [718, 115] width 17 height 17
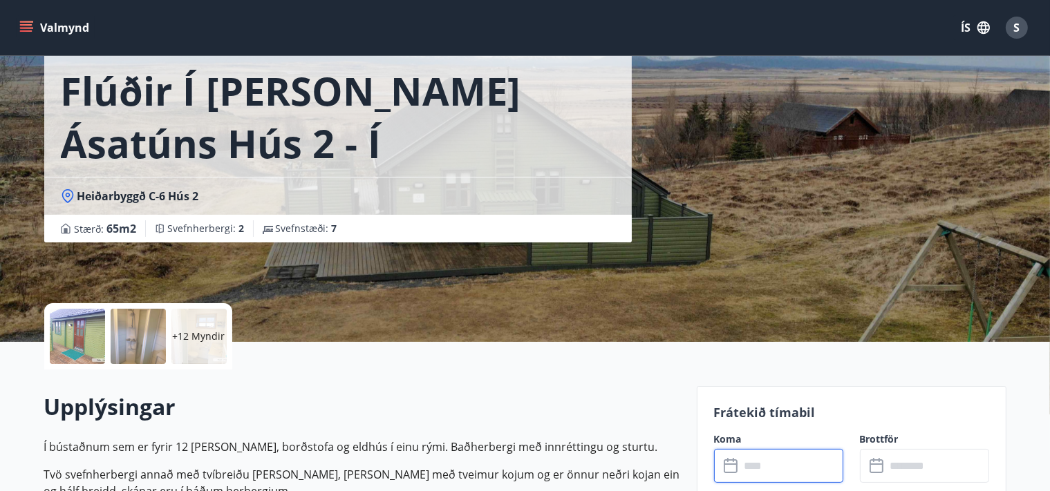
scroll to position [0, 0]
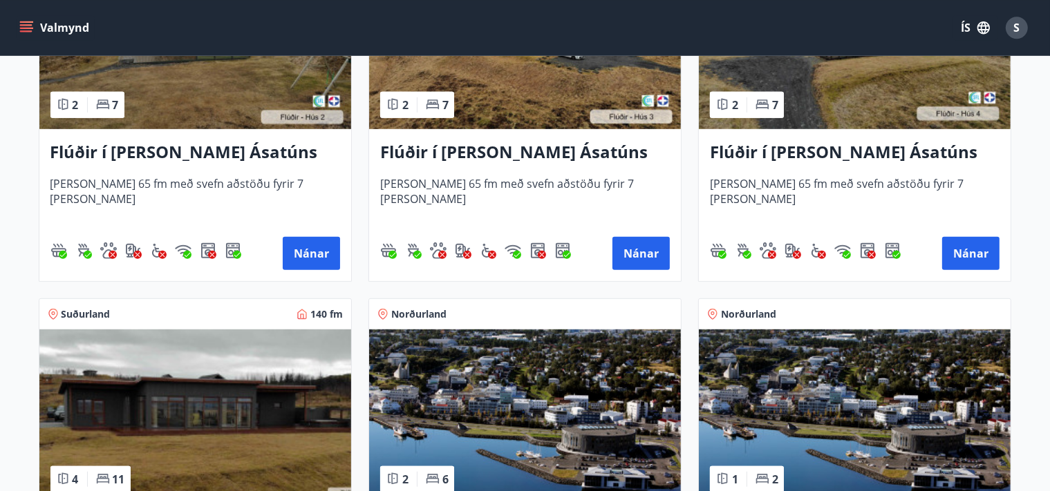
scroll to position [730, 0]
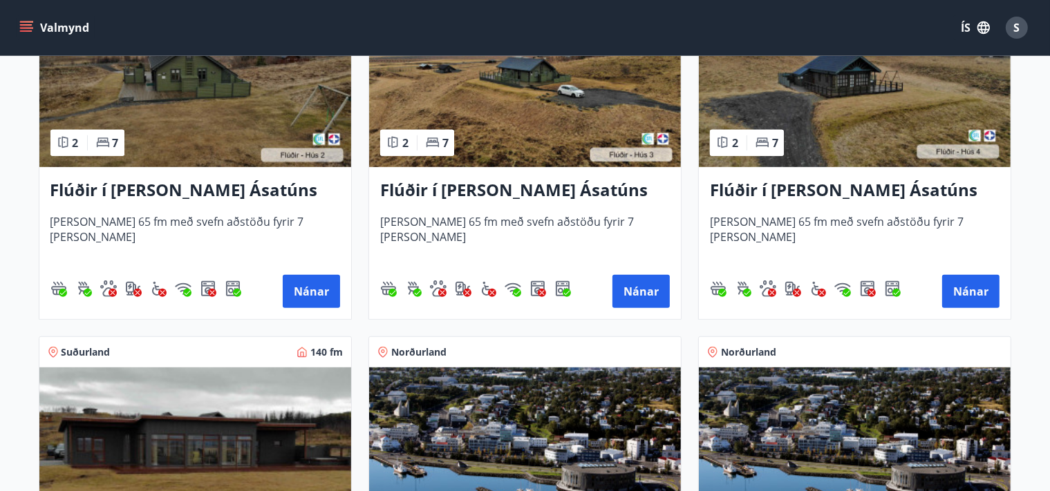
click at [424, 209] on div "Flúðir í landi Ásatúns hús 3 - í Móadal Húsið er 65 fm með svefn aðstöðu fyrir …" at bounding box center [525, 243] width 312 height 152
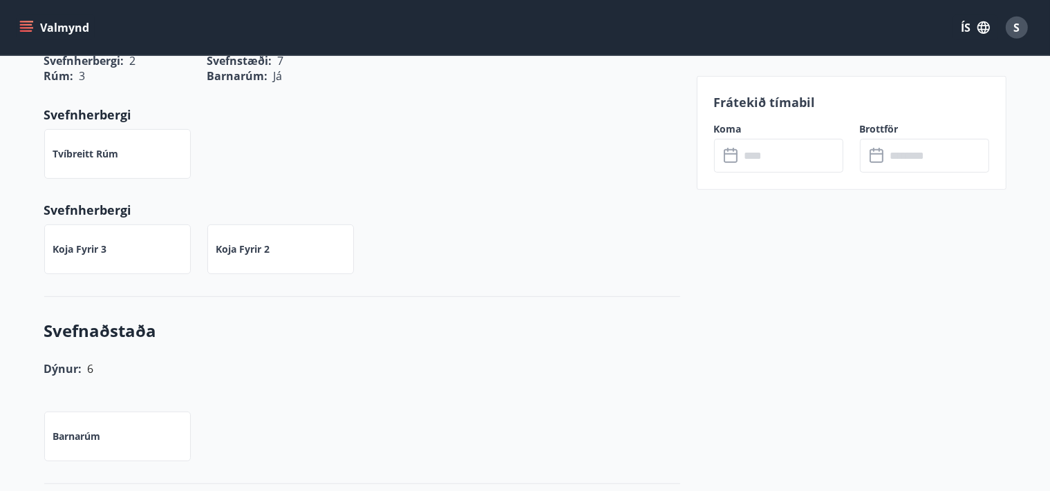
scroll to position [583, 0]
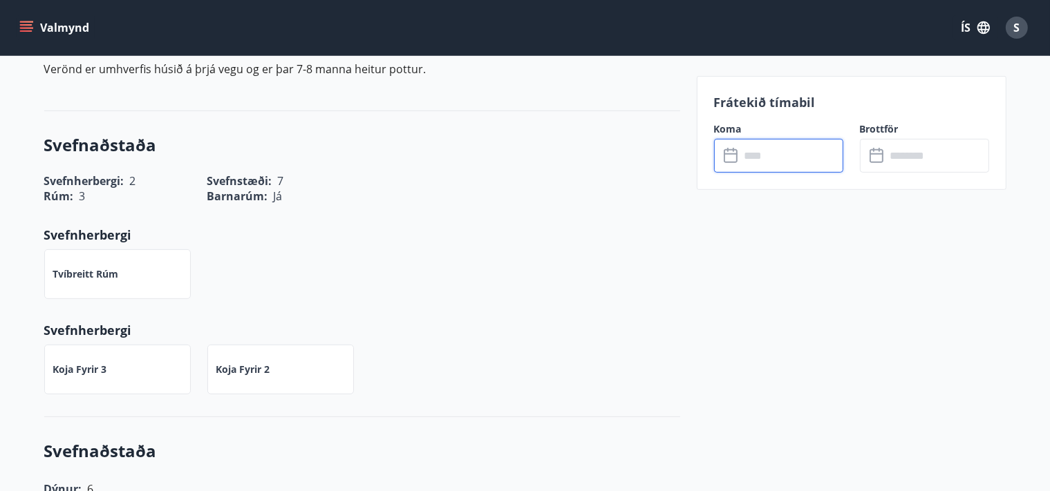
click at [763, 157] on input "text" at bounding box center [791, 156] width 103 height 34
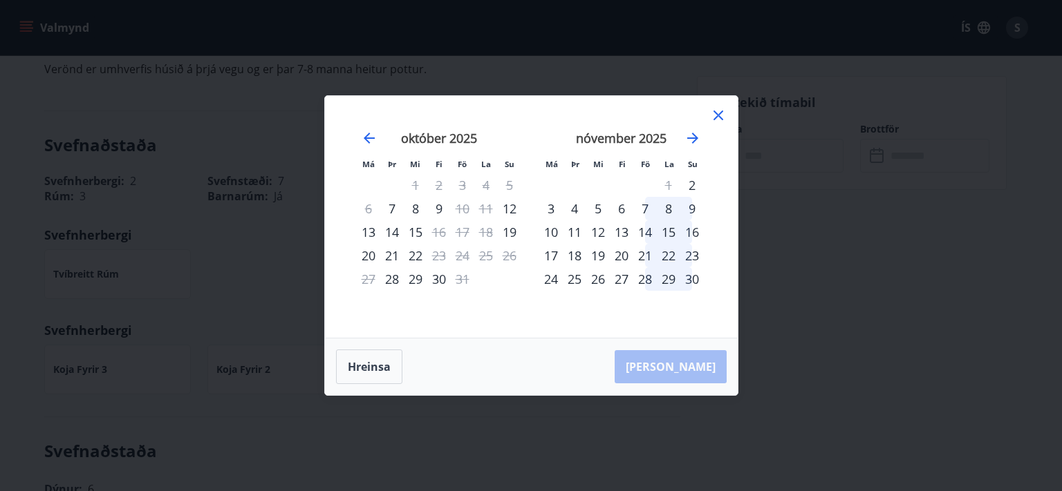
click at [716, 119] on icon at bounding box center [718, 115] width 17 height 17
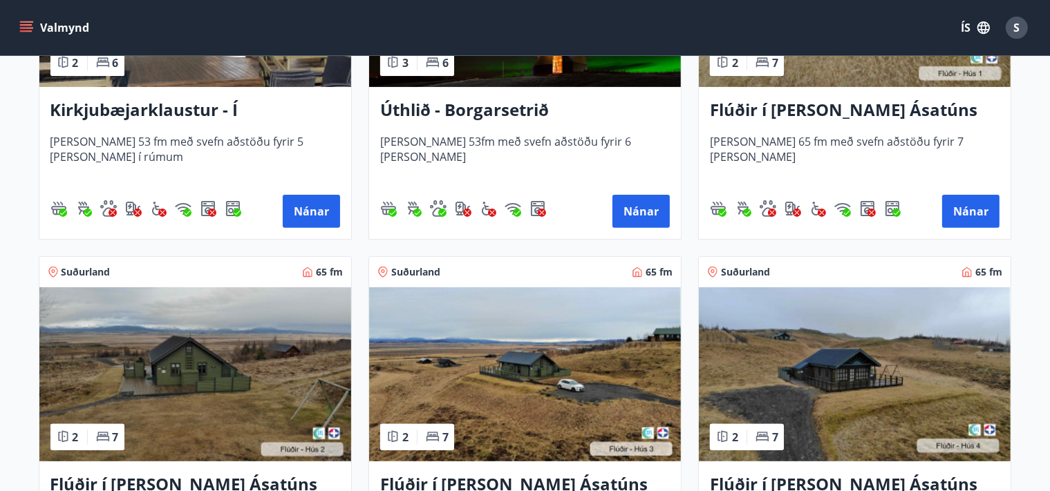
scroll to position [438, 0]
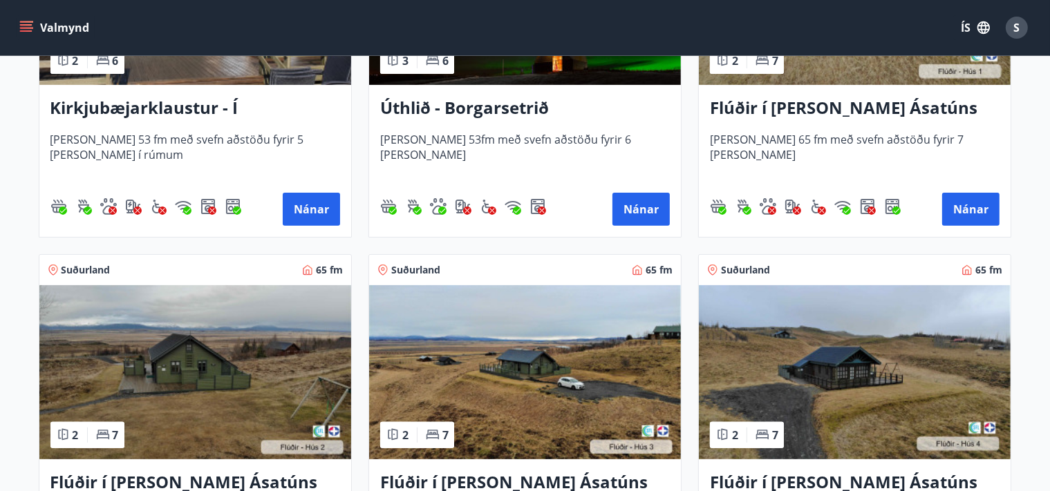
click at [554, 446] on img at bounding box center [525, 372] width 312 height 174
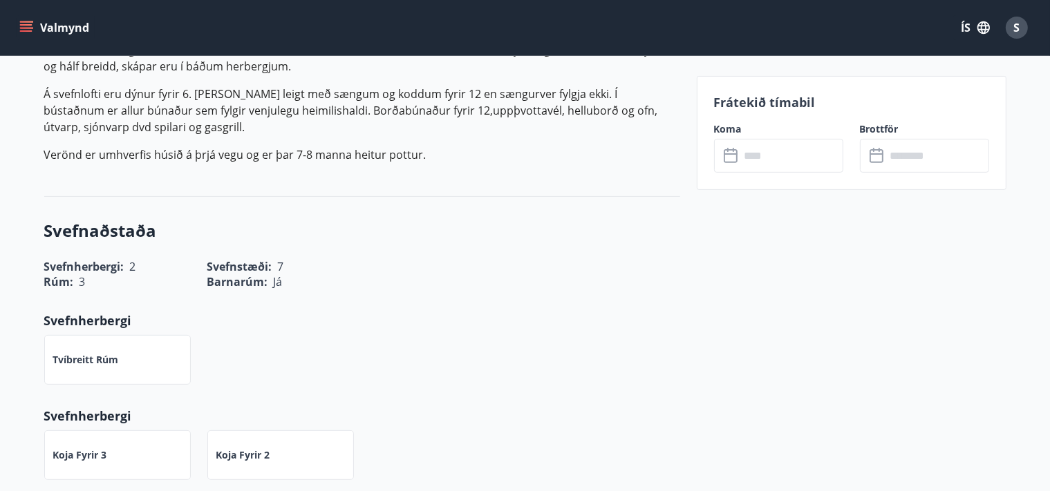
scroll to position [438, 0]
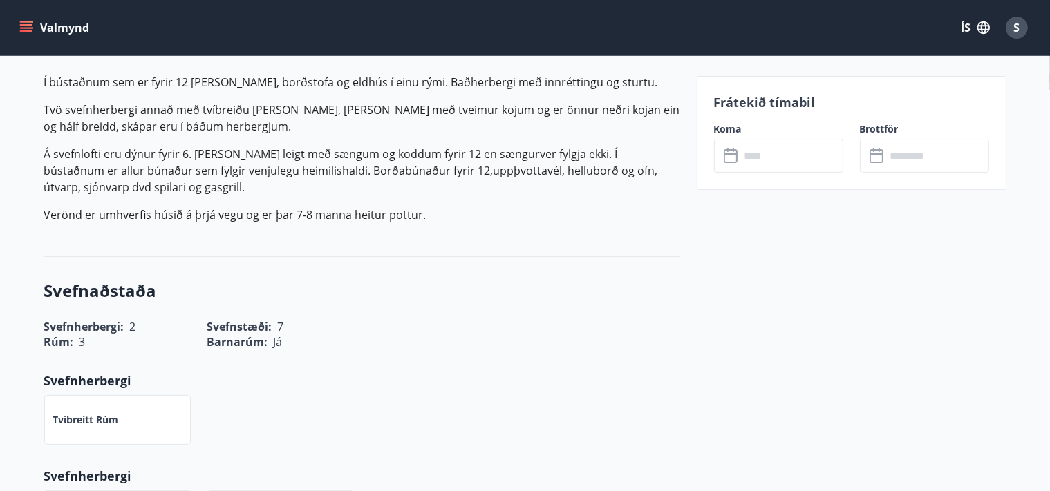
click at [732, 153] on icon at bounding box center [731, 153] width 14 height 1
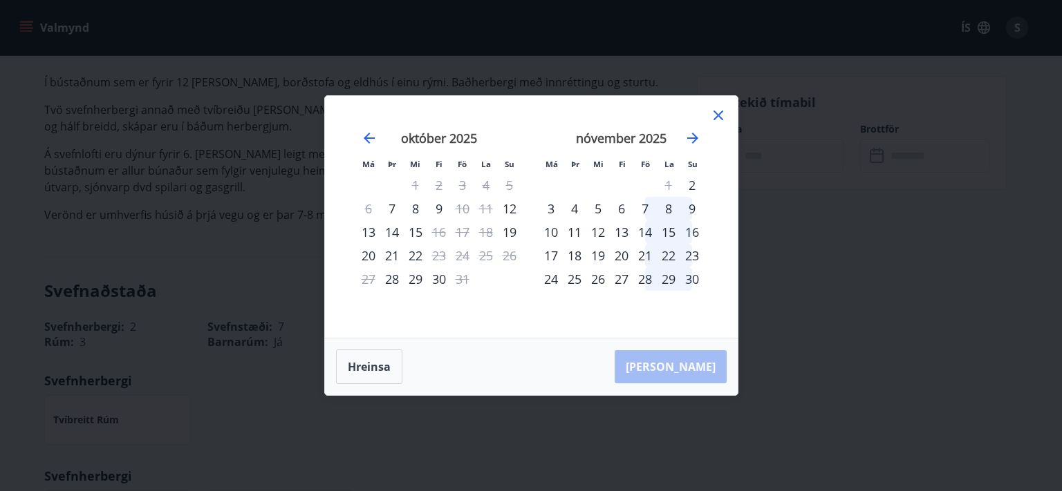
click at [720, 115] on icon at bounding box center [718, 115] width 17 height 17
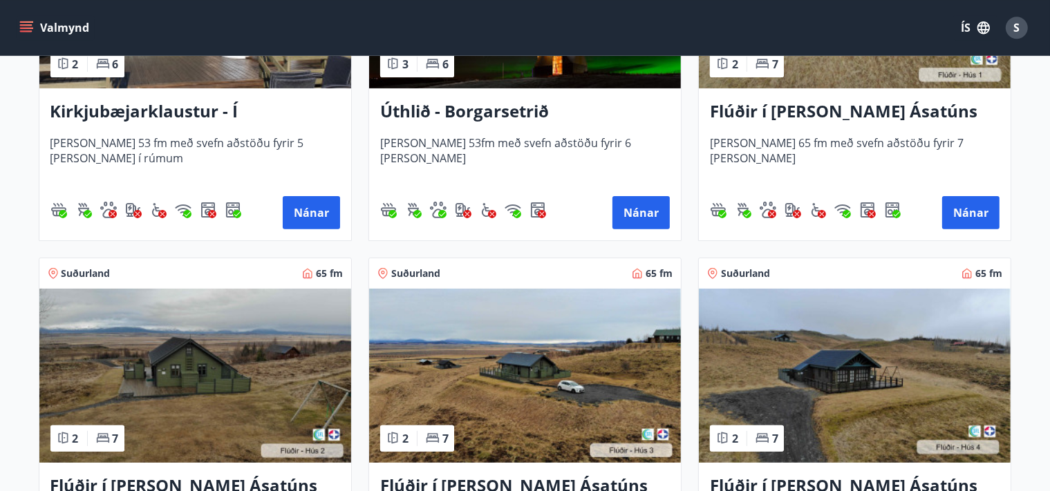
scroll to position [518, 0]
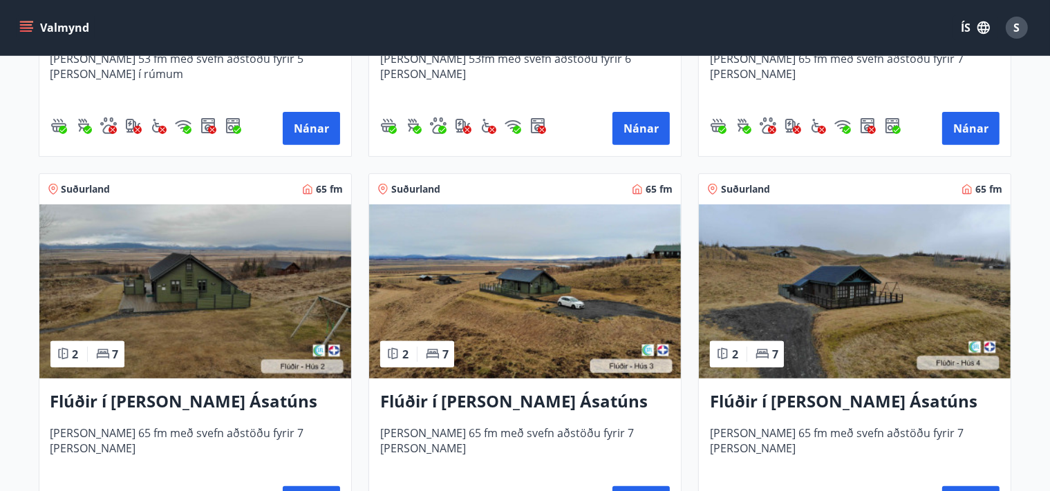
click at [757, 402] on h3 "Flúðir í landi Ásatúns hús 4 - í Þverlág" at bounding box center [855, 402] width 290 height 25
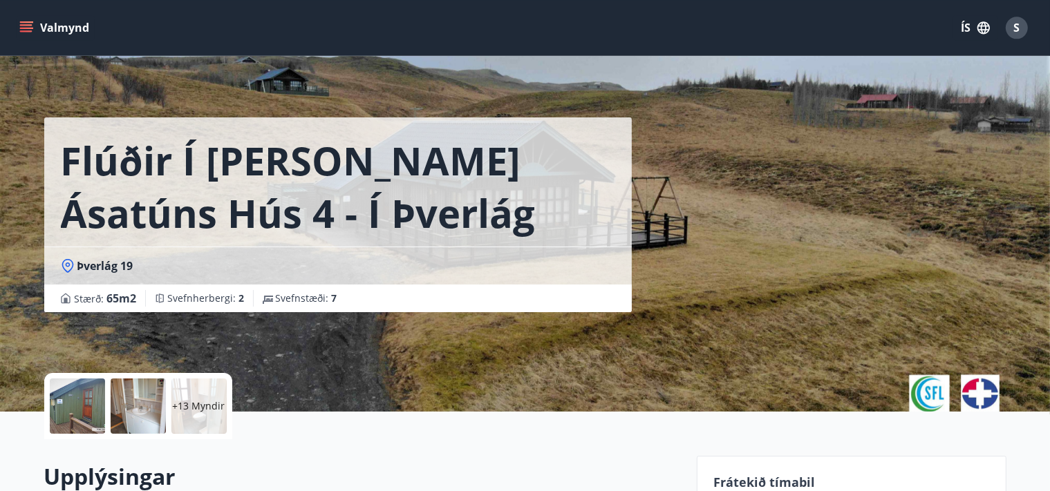
scroll to position [292, 0]
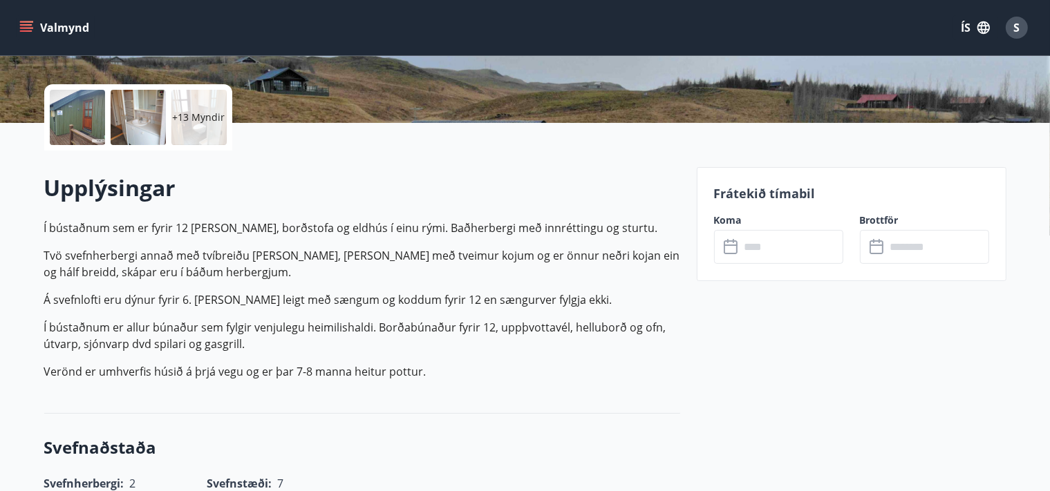
click at [754, 245] on input "text" at bounding box center [791, 247] width 103 height 34
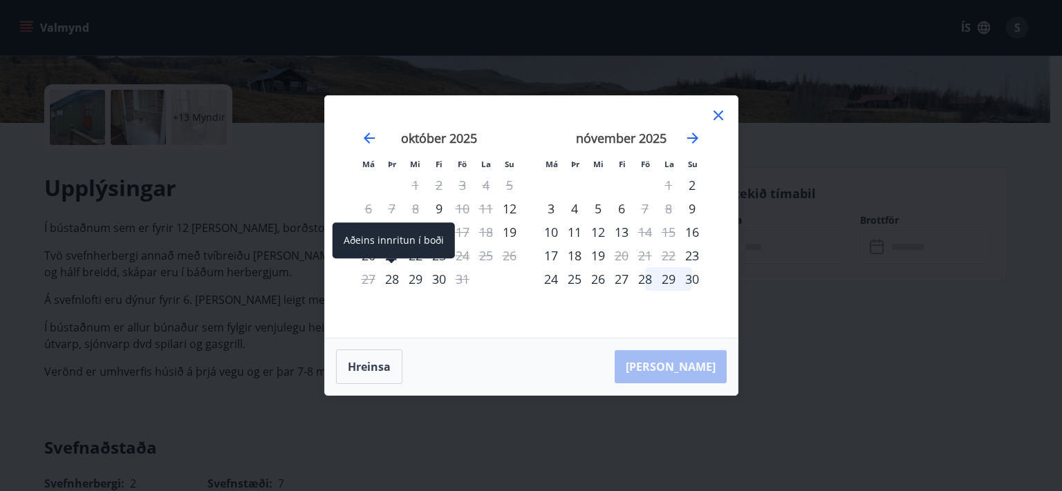
click at [383, 283] on div "28" at bounding box center [392, 279] width 24 height 24
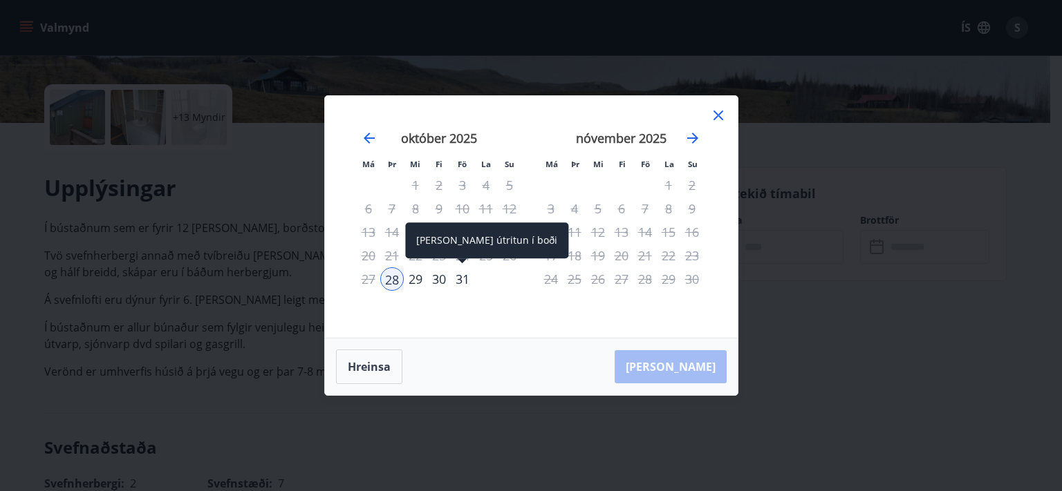
click at [455, 281] on div "31" at bounding box center [463, 279] width 24 height 24
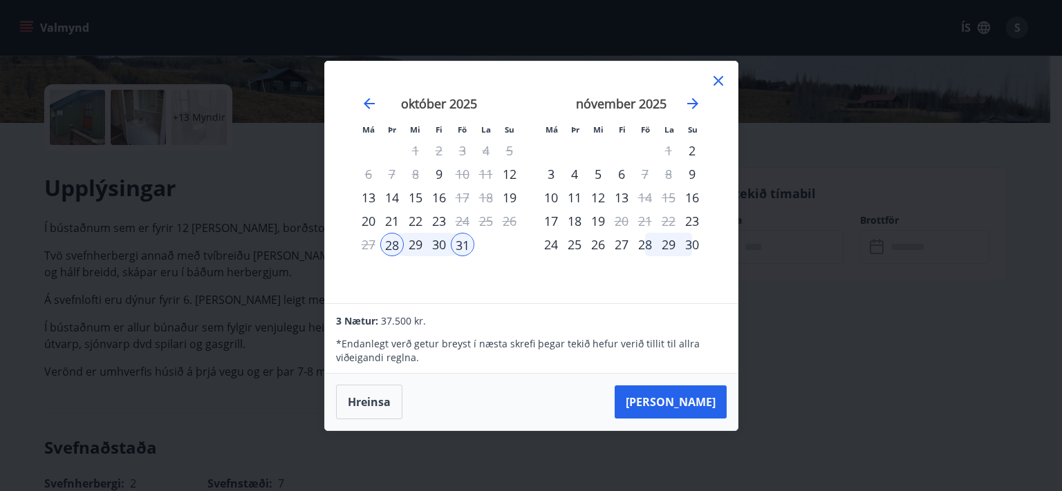
click at [715, 85] on icon at bounding box center [718, 81] width 10 height 10
